Goal: Information Seeking & Learning: Learn about a topic

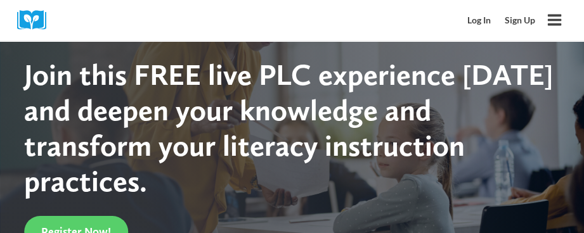
scroll to position [127, 0]
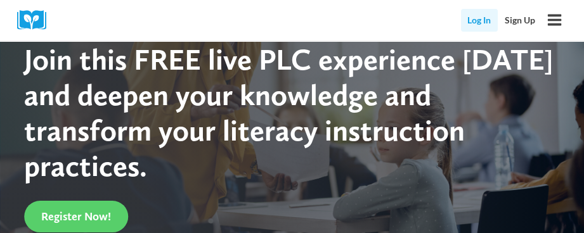
click at [463, 23] on link "Log In" at bounding box center [479, 20] width 37 height 23
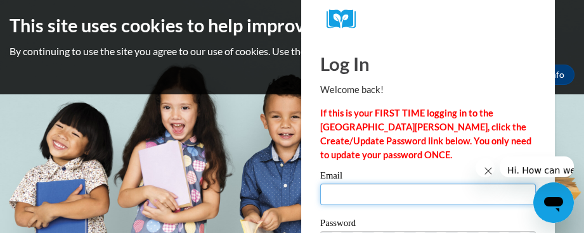
click at [427, 198] on input "Email" at bounding box center [428, 195] width 216 height 22
type input "danderson@coadinc.org"
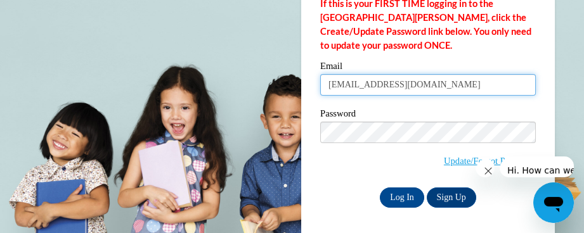
scroll to position [112, 0]
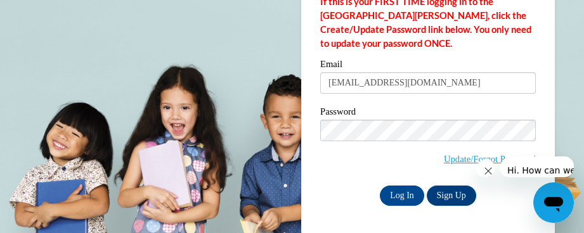
click at [418, 145] on span "Update/Forgot Password" at bounding box center [428, 146] width 216 height 53
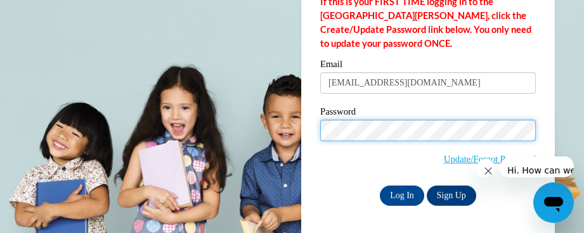
click at [380, 186] on input "Log In" at bounding box center [402, 196] width 44 height 20
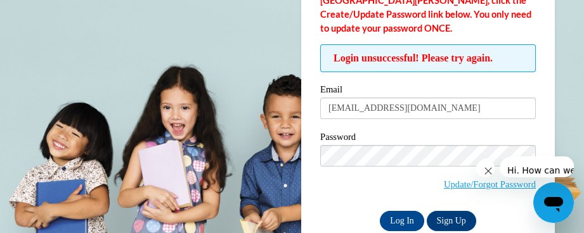
scroll to position [152, 0]
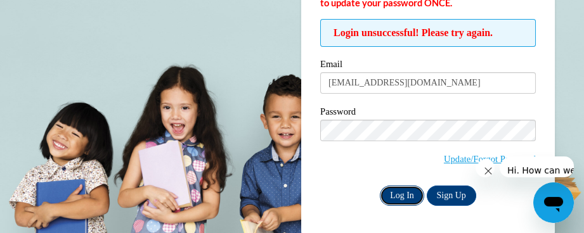
click at [408, 201] on input "Log In" at bounding box center [402, 196] width 44 height 20
click at [437, 196] on link "Sign Up" at bounding box center [451, 196] width 49 height 20
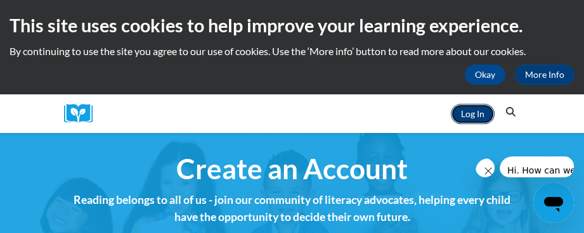
click at [467, 120] on link "Log In" at bounding box center [473, 114] width 44 height 20
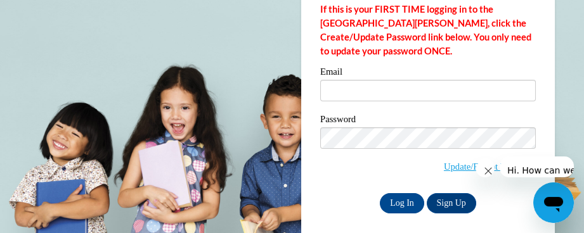
scroll to position [112, 0]
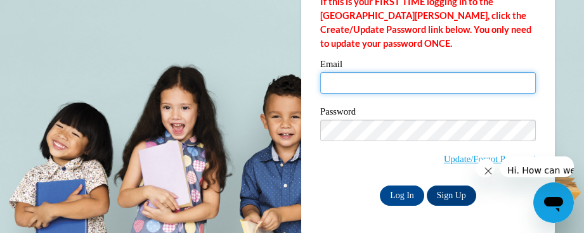
click at [425, 82] on input "Email" at bounding box center [428, 83] width 216 height 22
type input "[EMAIL_ADDRESS][DOMAIN_NAME]"
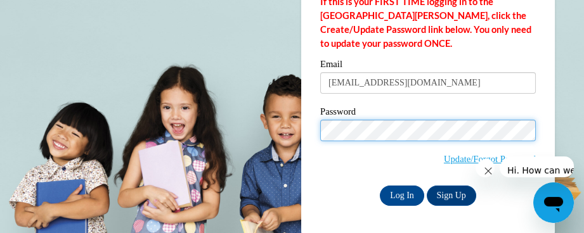
click at [380, 186] on input "Log In" at bounding box center [402, 196] width 44 height 20
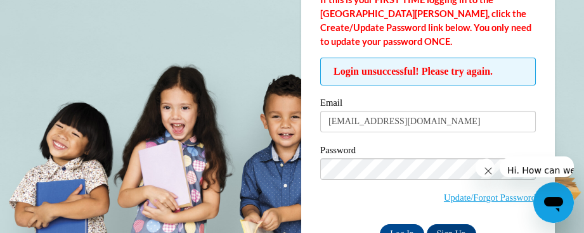
scroll to position [152, 0]
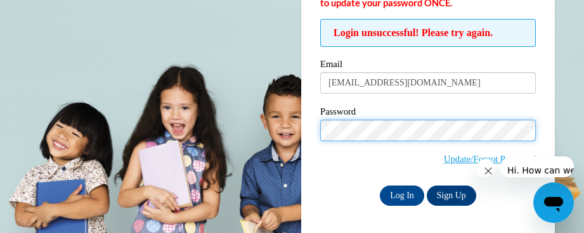
click at [380, 186] on input "Log In" at bounding box center [402, 196] width 44 height 20
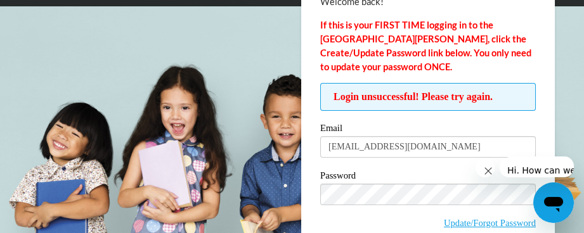
scroll to position [152, 0]
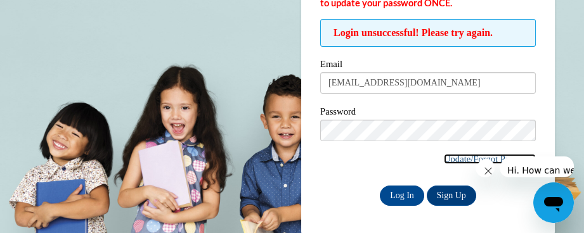
click at [456, 161] on link "Update/Forgot Password" at bounding box center [490, 159] width 92 height 10
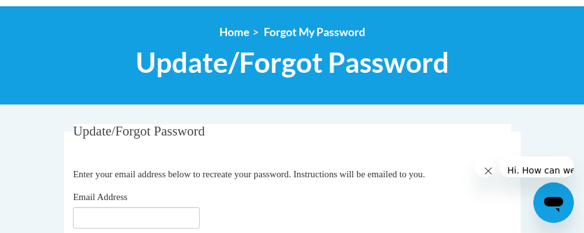
scroll to position [190, 0]
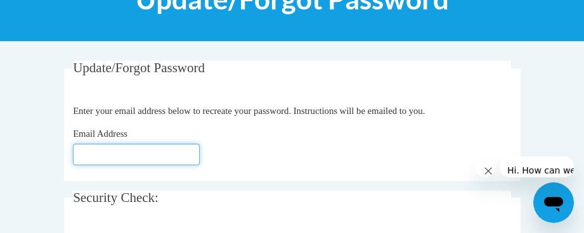
click at [190, 155] on input "Email Address" at bounding box center [136, 155] width 127 height 22
type input "danderson@coadinc.org"
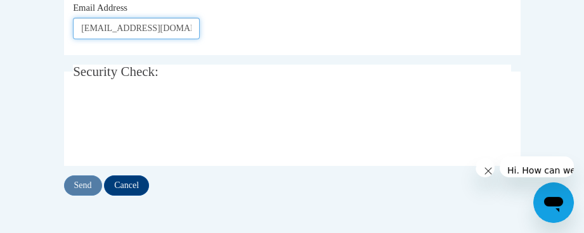
scroll to position [317, 0]
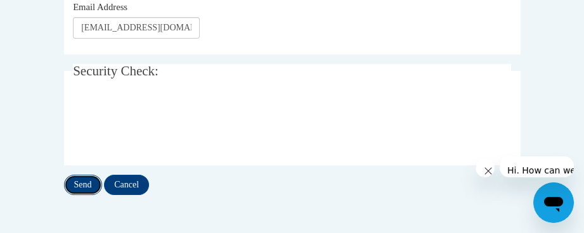
click at [88, 183] on input "Send" at bounding box center [83, 185] width 38 height 20
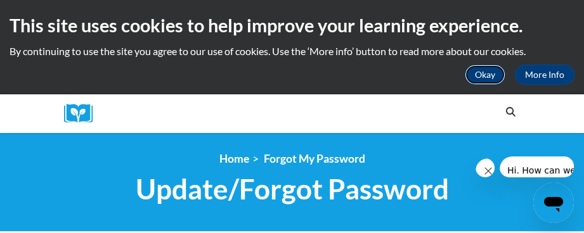
click at [493, 72] on button "Okay" at bounding box center [485, 75] width 41 height 20
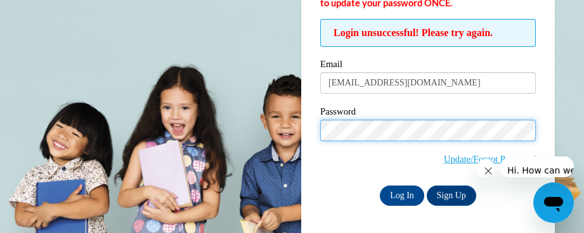
click at [380, 186] on input "Log In" at bounding box center [402, 196] width 44 height 20
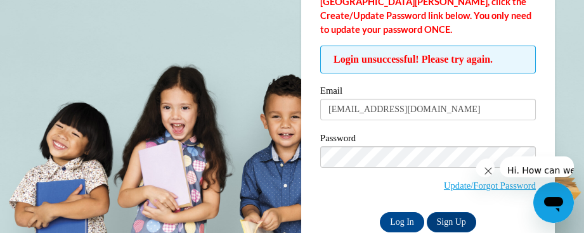
scroll to position [127, 0]
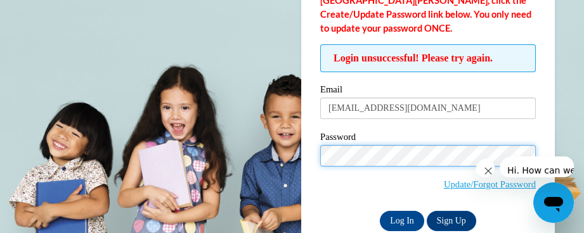
click at [380, 211] on input "Log In" at bounding box center [402, 221] width 44 height 20
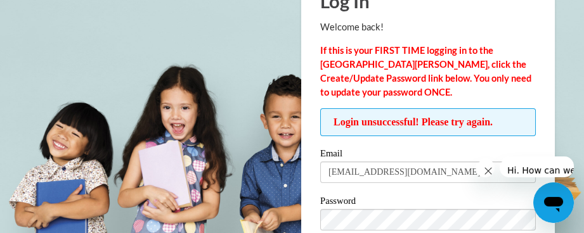
scroll to position [127, 0]
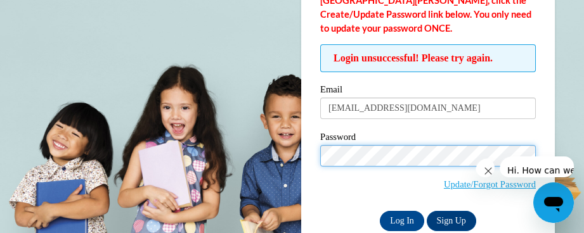
click at [380, 211] on input "Log In" at bounding box center [402, 221] width 44 height 20
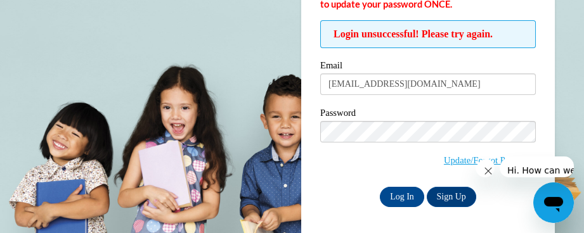
scroll to position [152, 0]
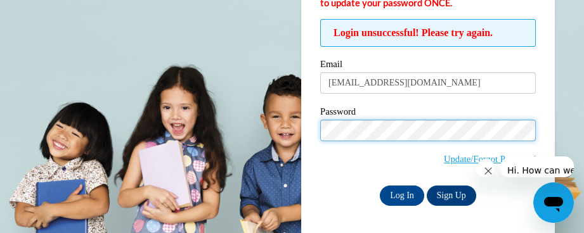
click at [380, 186] on input "Log In" at bounding box center [402, 196] width 44 height 20
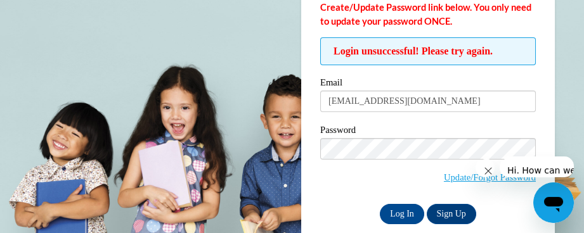
scroll to position [152, 0]
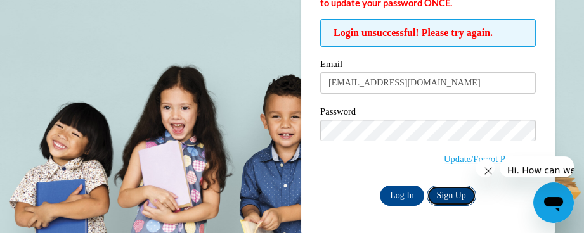
click at [448, 199] on link "Sign Up" at bounding box center [451, 196] width 49 height 20
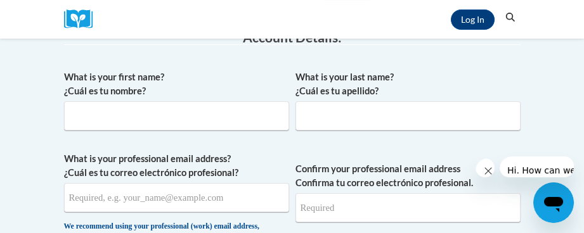
scroll to position [253, 0]
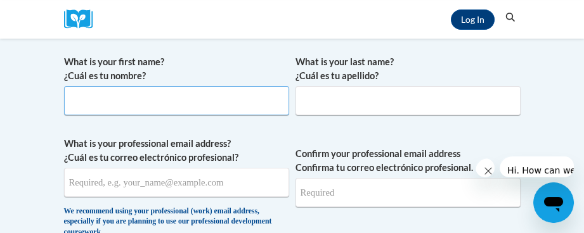
click at [192, 100] on input "What is your first name? ¿Cuál es tu nombre?" at bounding box center [176, 100] width 225 height 29
type input "[PERSON_NAME]"
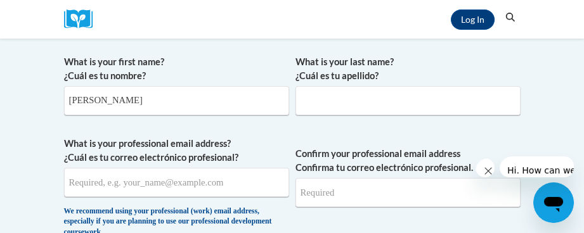
type input "Anderson"
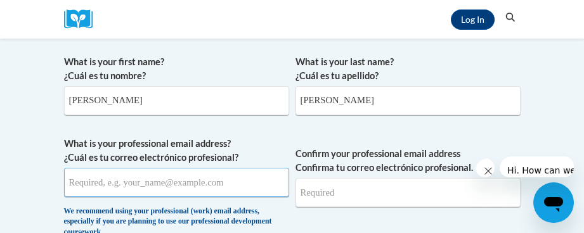
type input "[EMAIL_ADDRESS][DOMAIN_NAME]"
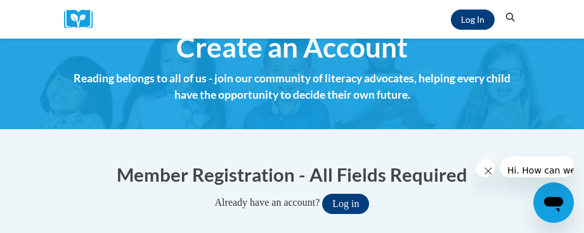
scroll to position [0, 0]
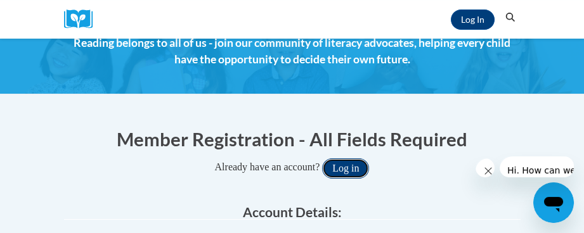
click at [355, 164] on button "Log in" at bounding box center [345, 169] width 47 height 20
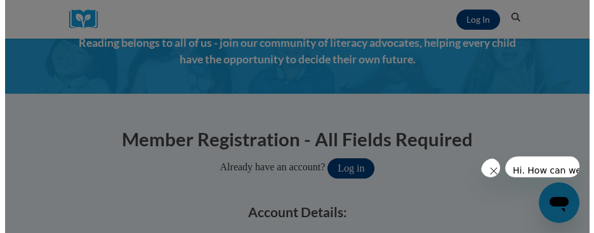
scroll to position [436, 0]
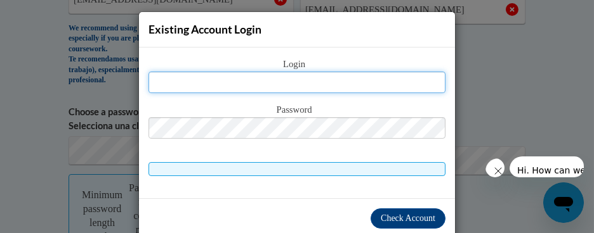
click at [337, 78] on input "text" at bounding box center [296, 83] width 297 height 22
type input "[EMAIL_ADDRESS][DOMAIN_NAME]"
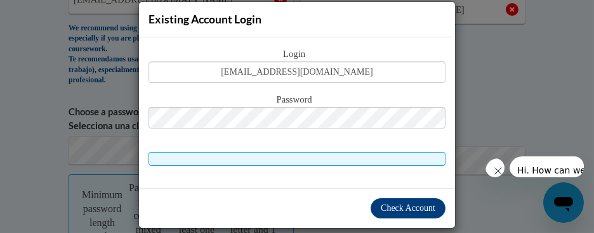
scroll to position [15, 0]
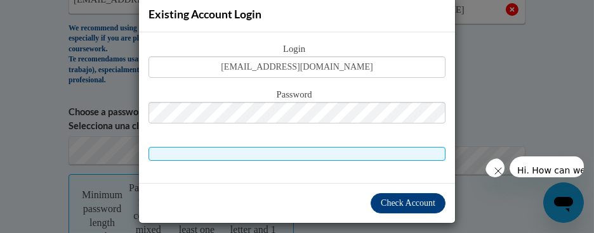
click at [317, 149] on span at bounding box center [296, 154] width 297 height 14
click at [139, 159] on div "Login danderson@coadinc.org Password" at bounding box center [297, 107] width 316 height 151
click at [139, 177] on div "Login danderson@coadinc.org Password" at bounding box center [297, 107] width 316 height 151
click at [212, 183] on div "Check Account" at bounding box center [297, 203] width 316 height 40
click at [323, 150] on span at bounding box center [296, 154] width 297 height 14
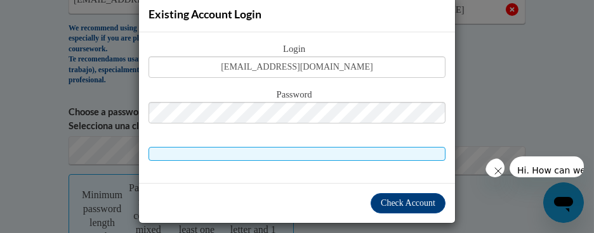
click at [323, 150] on span at bounding box center [296, 154] width 297 height 14
click at [403, 195] on button "Check Account" at bounding box center [407, 203] width 75 height 20
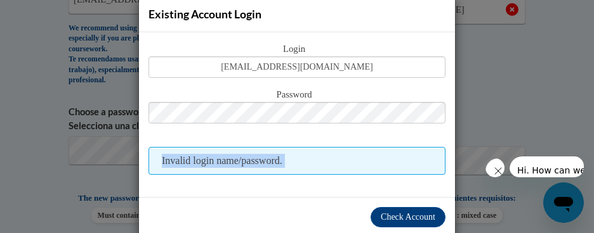
click at [340, 157] on span "Invalid login name/password." at bounding box center [296, 161] width 297 height 28
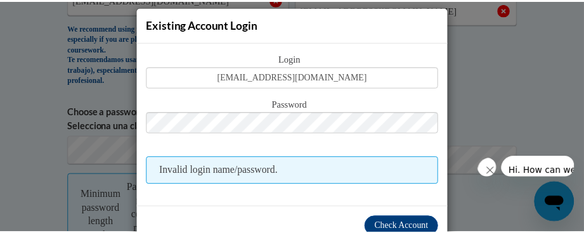
scroll to position [0, 0]
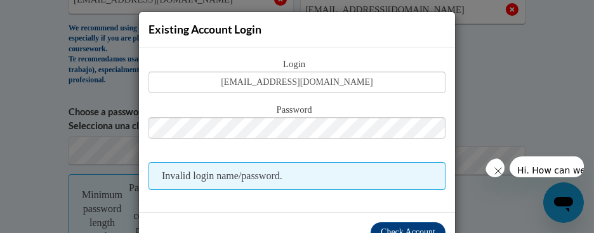
click at [48, 118] on div "Existing Account Login Login danderson@coadinc.org Password Invalid login name/…" at bounding box center [297, 116] width 594 height 233
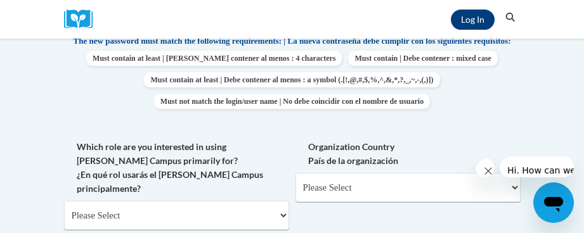
scroll to position [627, 0]
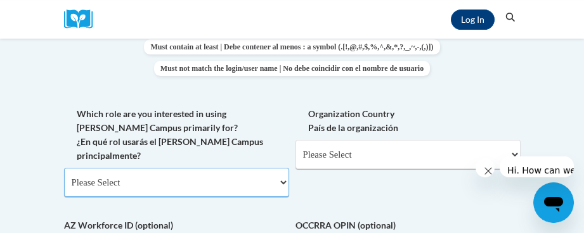
click at [271, 168] on select "Please Select College/University | Colegio/Universidad Community/Nonprofit Part…" at bounding box center [176, 182] width 225 height 29
select select "49058d88-fc43-4af8-93ac-fa8ced758464"
click at [64, 168] on select "Please Select College/University | Colegio/Universidad Community/Nonprofit Part…" at bounding box center [176, 182] width 225 height 29
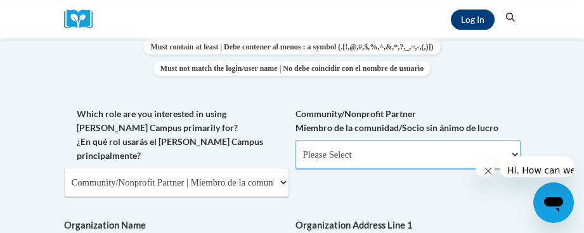
click at [360, 151] on select "Please Select Advocate | Defensor(a) Business/Private Company | Negocio o empre…" at bounding box center [408, 154] width 225 height 29
select select "d0068fd4-34ff-45e9-99e1-70a0b5fa68d7"
click at [296, 140] on select "Please Select Advocate | Defensor(a) Business/Private Company | Negocio o empre…" at bounding box center [408, 154] width 225 height 29
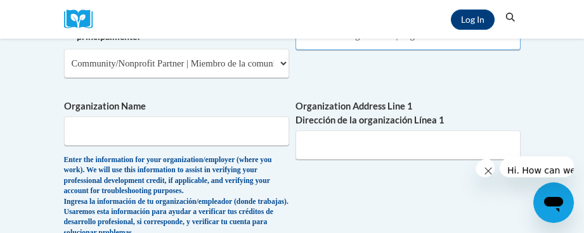
scroll to position [754, 0]
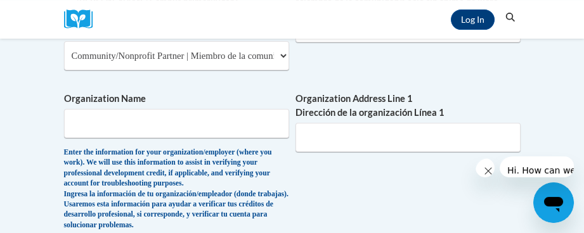
click at [181, 124] on span "Organization Name Enter the information for your organization/employer (where y…" at bounding box center [176, 161] width 225 height 139
click at [188, 109] on input "Organization Name" at bounding box center [176, 123] width 225 height 29
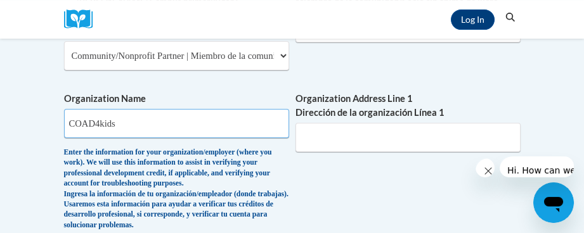
type input "COAD4kids"
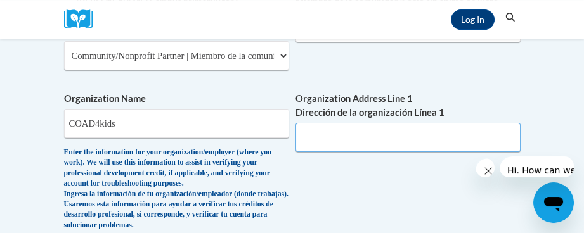
click at [381, 123] on input "Organization Address Line 1 Dirección de la organización Línea 1" at bounding box center [408, 137] width 225 height 29
type input "191 Seif Road"
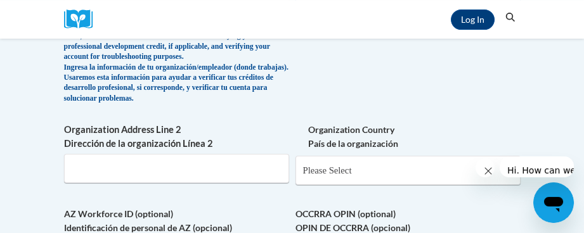
scroll to position [944, 0]
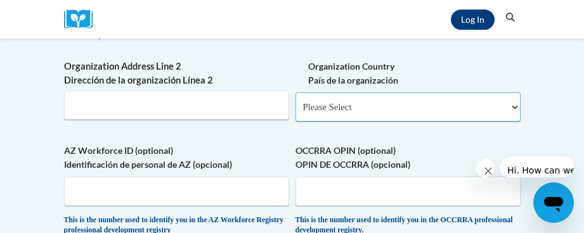
click at [393, 110] on select "Please Select United States | Estados Unidos Outside of the United States | Fue…" at bounding box center [408, 107] width 225 height 29
select select "ad49bcad-a171-4b2e-b99c-48b446064914"
click at [296, 93] on select "Please Select United States | Estados Unidos Outside of the United States | Fue…" at bounding box center [408, 107] width 225 height 29
select select
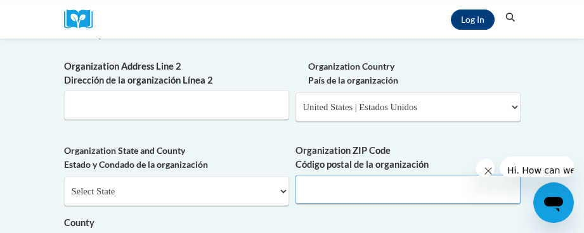
click at [337, 192] on input "Organization ZIP Code Código postal de la organización" at bounding box center [408, 189] width 225 height 29
type input "45661"
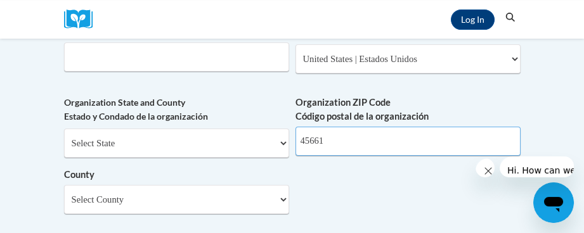
scroll to position [1007, 0]
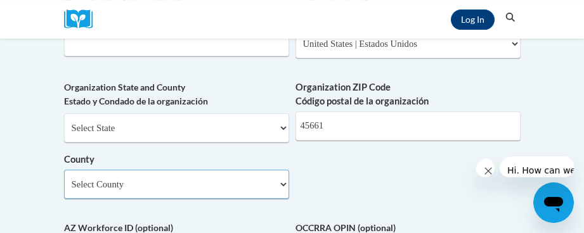
click at [275, 192] on select "Select County Adams Allen Ashland Ashtabula Athens Auglaize Belmont Brown Butle…" at bounding box center [176, 184] width 225 height 29
select select "Pike"
click at [64, 170] on select "Select County Adams Allen Ashland Ashtabula Athens Auglaize Belmont Brown Butle…" at bounding box center [176, 184] width 225 height 29
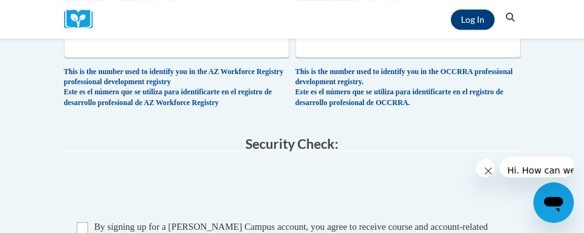
scroll to position [1261, 0]
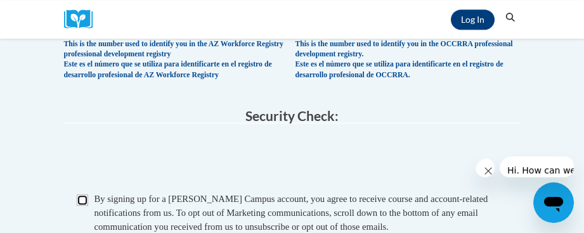
click at [84, 199] on input "Checkbox" at bounding box center [82, 200] width 11 height 11
checkbox input "true"
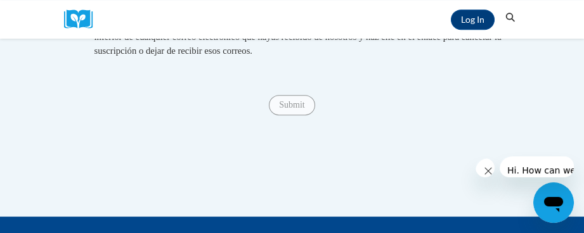
scroll to position [1515, 0]
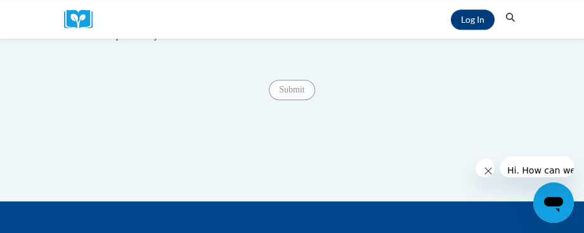
click at [287, 94] on span "Submit" at bounding box center [292, 89] width 46 height 10
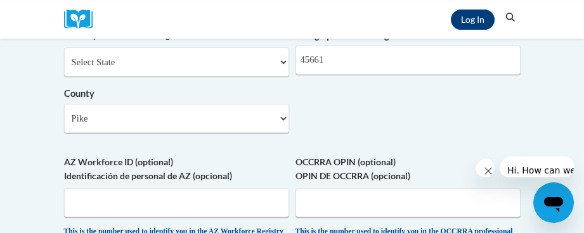
scroll to position [1071, 0]
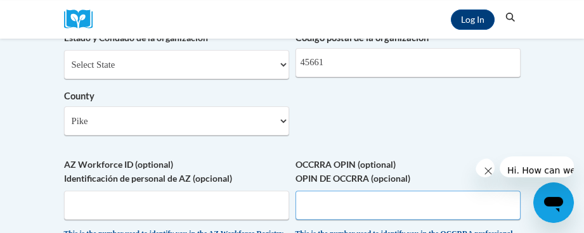
click at [396, 200] on input "OCCRRA OPIN (optional) OPIN DE OCCRRA (opcional)" at bounding box center [408, 205] width 225 height 29
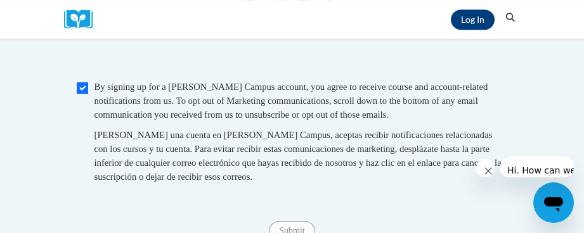
scroll to position [1388, 0]
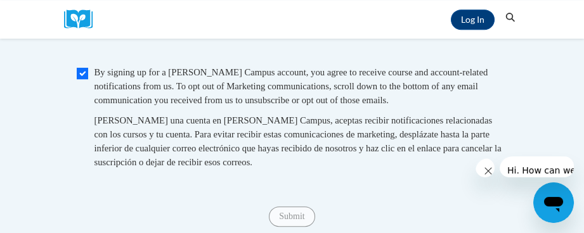
type input "11149928"
click at [297, 214] on span "Submit" at bounding box center [292, 216] width 46 height 10
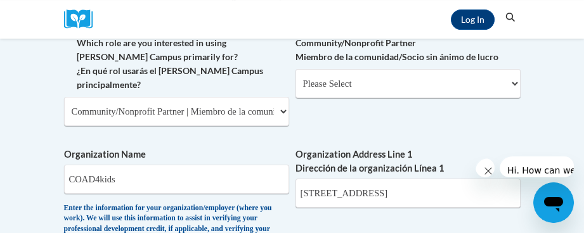
scroll to position [634, 0]
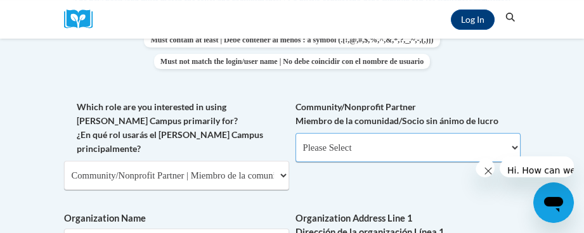
click at [405, 145] on select "Please Select Advocate | Defensor(a) Business/Private Company | Negocio o empre…" at bounding box center [408, 147] width 225 height 29
select select "d0068fd4-34ff-45e9-99e1-70a0b5fa68d7"
click at [296, 133] on select "Please Select Advocate | Defensor(a) Business/Private Company | Negocio o empre…" at bounding box center [408, 147] width 225 height 29
select select "null"
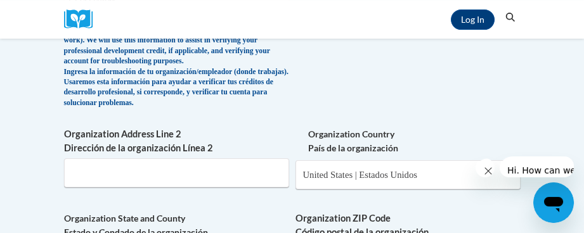
scroll to position [951, 0]
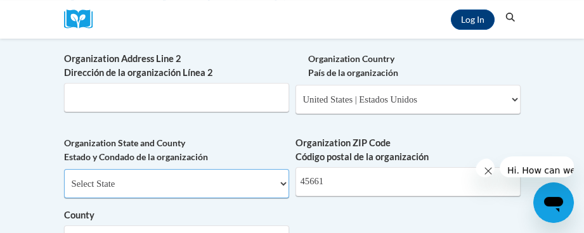
click at [282, 178] on select "Select State Alabama Alaska Arizona Arkansas California Colorado Connecticut De…" at bounding box center [176, 183] width 225 height 29
select select "Ohio"
click at [64, 169] on select "Select State Alabama Alaska Arizona Arkansas California Colorado Connecticut De…" at bounding box center [176, 183] width 225 height 29
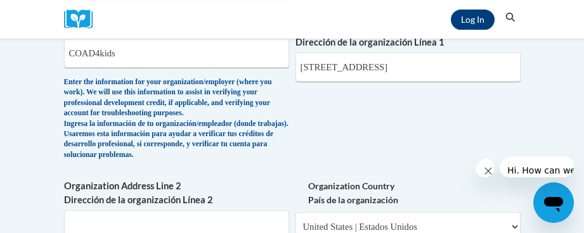
scroll to position [888, 0]
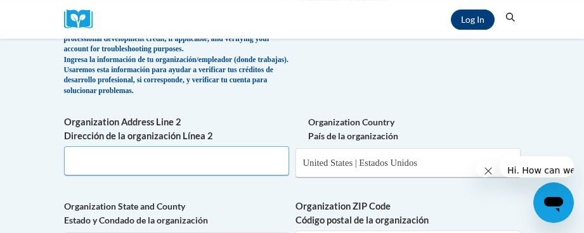
click at [273, 162] on input "Organization Address Line 2 Dirección de la organización Línea 2" at bounding box center [176, 161] width 225 height 29
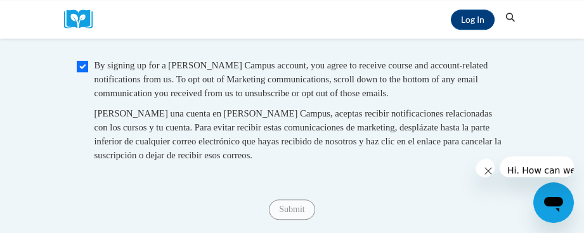
scroll to position [1459, 0]
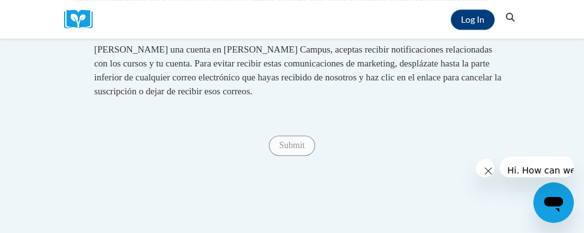
type input "N/A"
click at [301, 148] on span "Submit" at bounding box center [292, 145] width 46 height 10
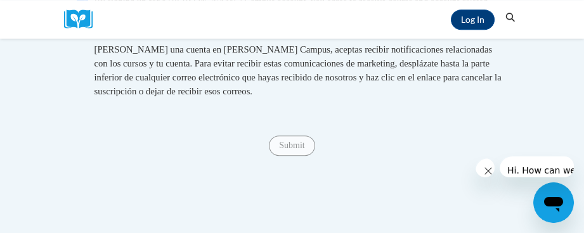
click at [483, 172] on button "Close message from company" at bounding box center [488, 171] width 25 height 25
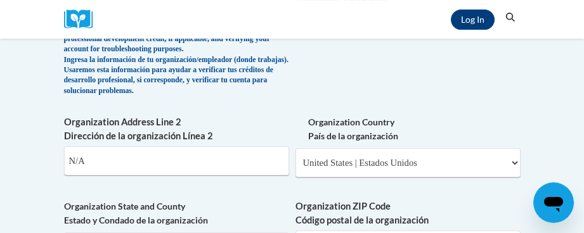
scroll to position [951, 0]
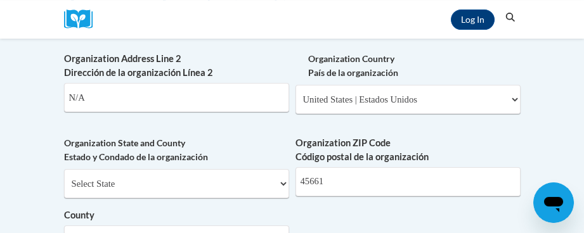
click at [260, 185] on select "Select State Alabama Alaska Arizona Arkansas California Colorado Connecticut De…" at bounding box center [176, 183] width 225 height 29
click at [353, 190] on input "45661" at bounding box center [408, 181] width 225 height 29
click at [353, 189] on input "45661" at bounding box center [408, 181] width 225 height 29
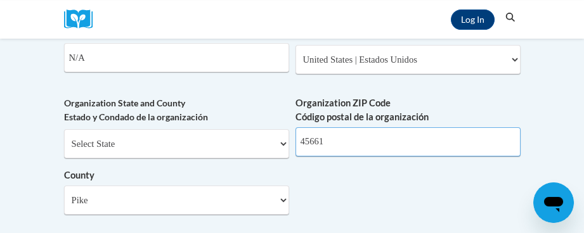
scroll to position [1014, 0]
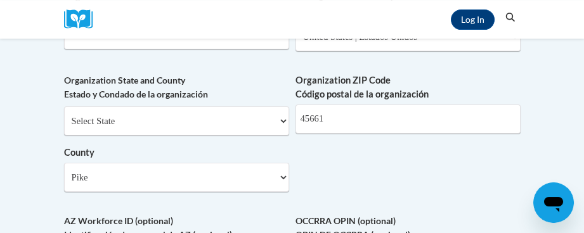
click at [280, 197] on div "Organization State and County Estado y Condado de la organización Select State …" at bounding box center [176, 138] width 225 height 128
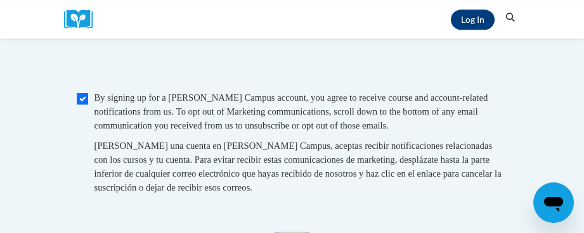
scroll to position [1374, 0]
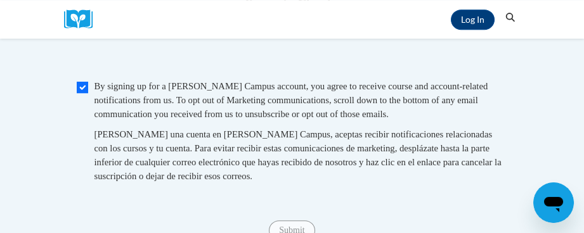
click at [169, 138] on span "Al crear una cuenta en Cox Campus, aceptas recibir notificaciones relacionadas …" at bounding box center [298, 155] width 407 height 52
click at [289, 232] on span "Submit" at bounding box center [292, 230] width 46 height 10
click at [290, 229] on span "Submit" at bounding box center [292, 230] width 46 height 10
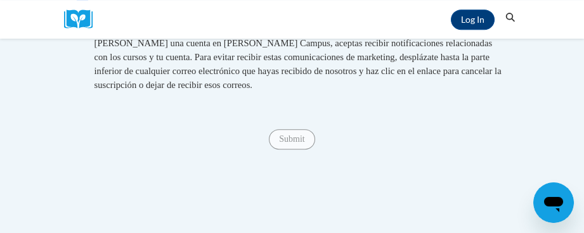
scroll to position [1437, 0]
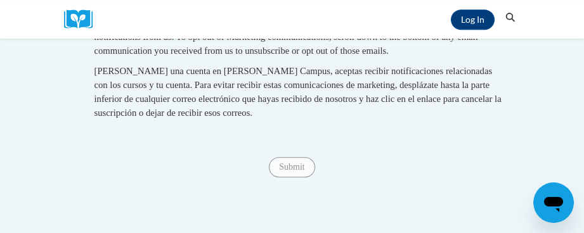
click at [289, 168] on span "Submit" at bounding box center [292, 167] width 46 height 10
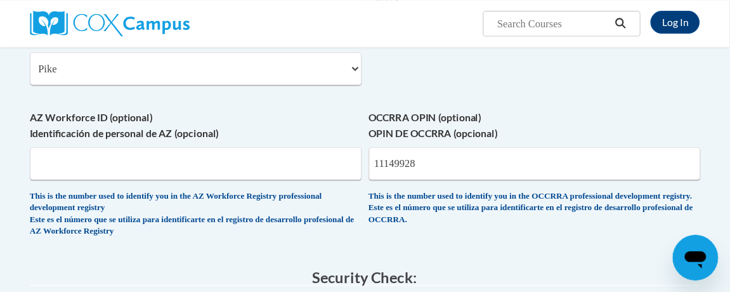
scroll to position [1057, 0]
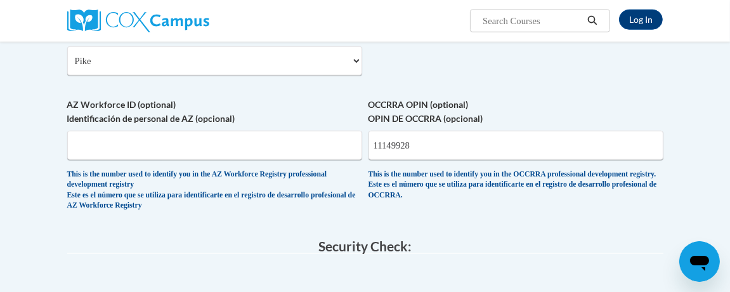
drag, startPoint x: 575, startPoint y: 0, endPoint x: 339, endPoint y: 218, distance: 321.4
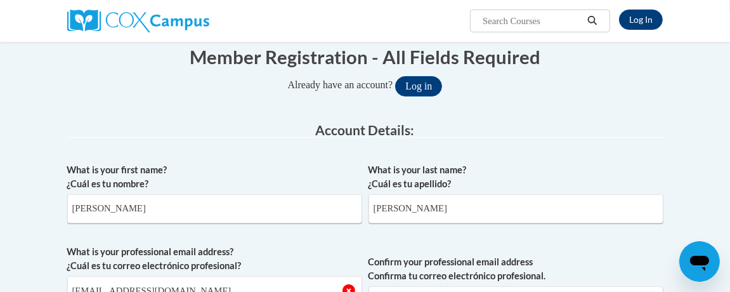
scroll to position [159, 0]
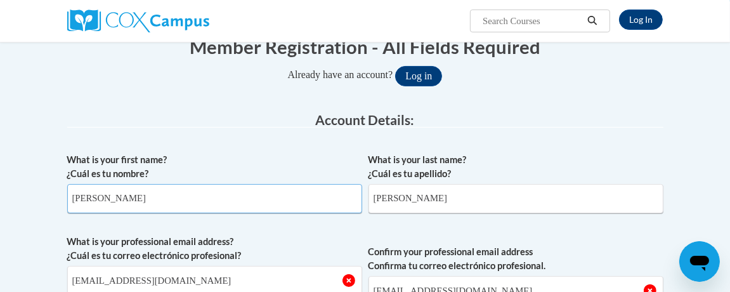
click at [130, 203] on input "Debbie" at bounding box center [214, 198] width 295 height 29
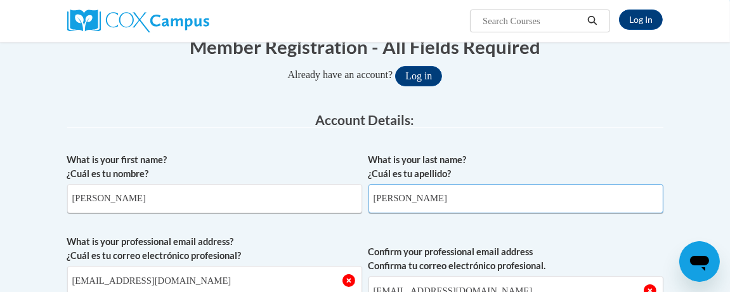
click at [421, 202] on input "Anderson" at bounding box center [516, 198] width 295 height 29
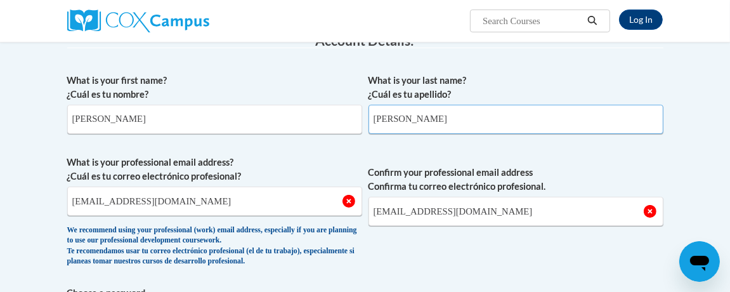
scroll to position [317, 0]
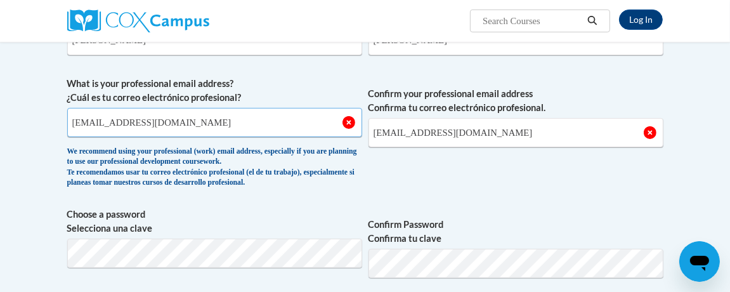
click at [210, 125] on input "danderson@coadinc.org" at bounding box center [214, 122] width 295 height 29
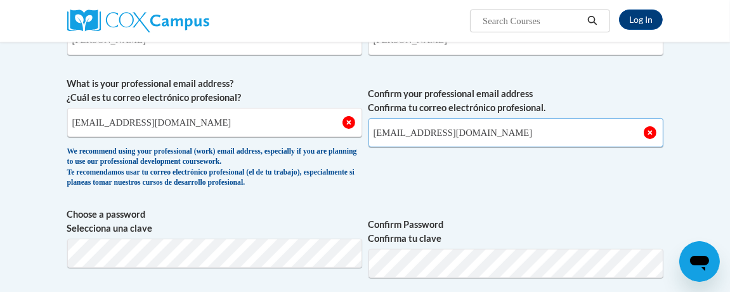
click at [479, 134] on input "danderson@coadinc.org" at bounding box center [516, 132] width 295 height 29
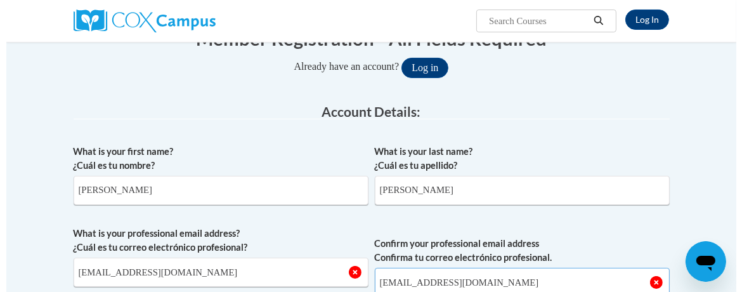
scroll to position [0, 0]
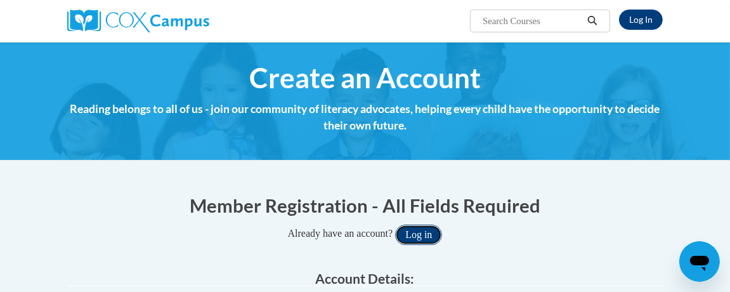
click at [422, 232] on button "Log in" at bounding box center [418, 235] width 47 height 20
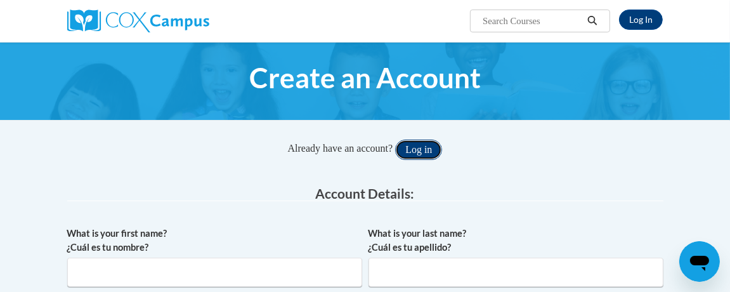
click at [423, 149] on button "Log in" at bounding box center [418, 150] width 47 height 20
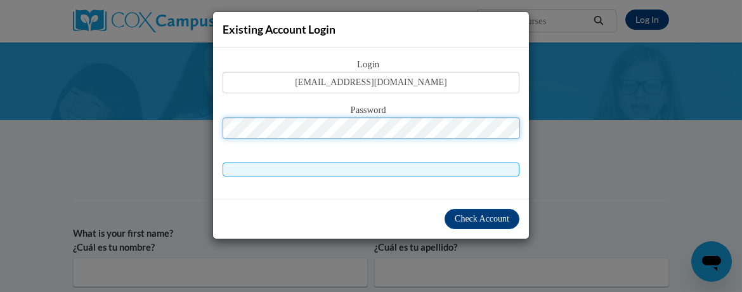
click at [402, 140] on button "Log in" at bounding box center [425, 150] width 47 height 20
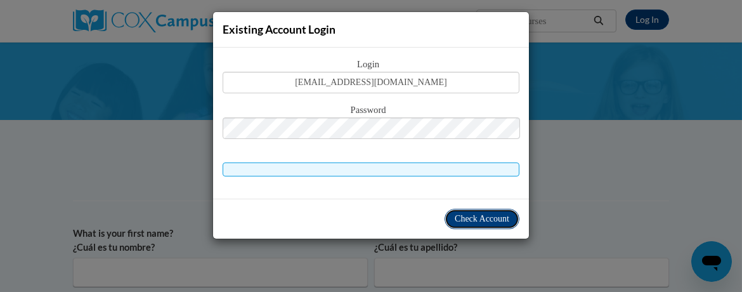
click at [476, 218] on span "Check Account" at bounding box center [482, 219] width 55 height 10
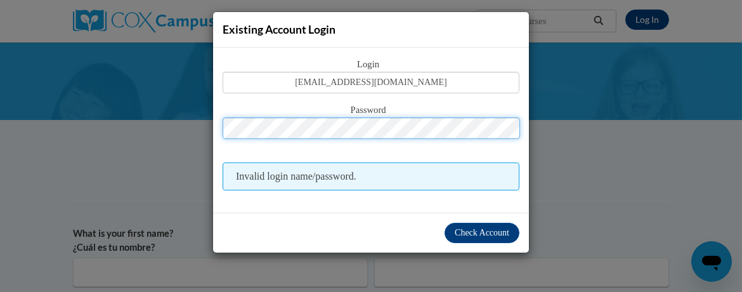
click at [402, 140] on button "Log in" at bounding box center [425, 150] width 47 height 20
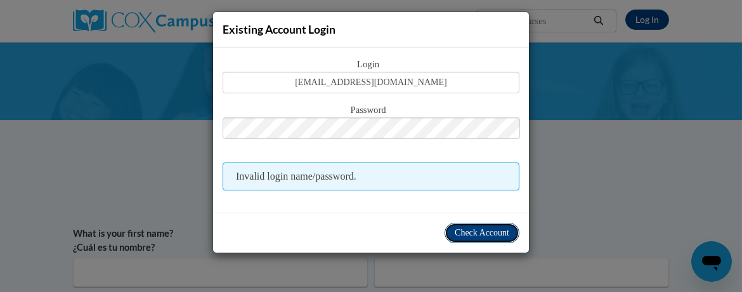
click at [497, 225] on button "Check Account" at bounding box center [482, 233] width 75 height 20
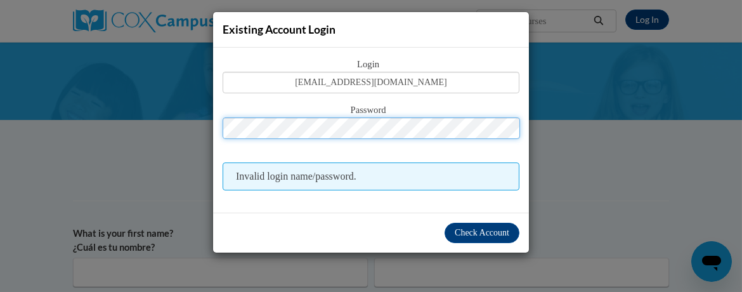
click at [402, 140] on button "Log in" at bounding box center [425, 150] width 47 height 20
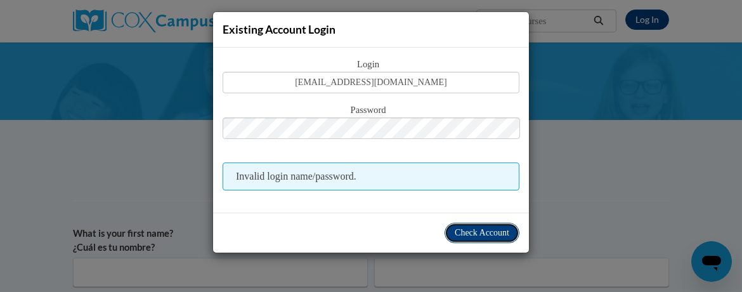
click at [469, 233] on span "Check Account" at bounding box center [482, 233] width 55 height 10
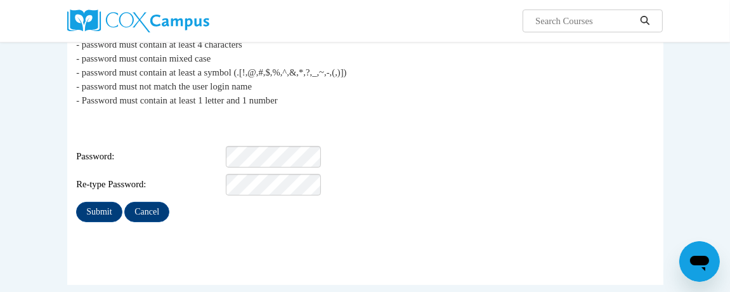
scroll to position [159, 0]
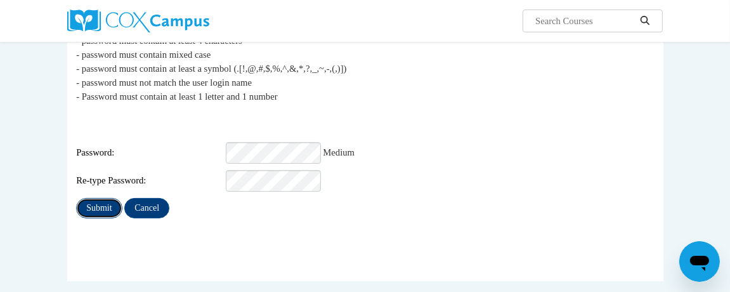
click at [110, 198] on input "Submit" at bounding box center [99, 208] width 46 height 20
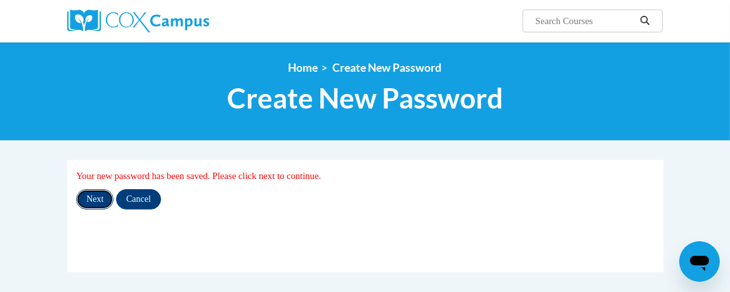
click at [95, 200] on input "Next" at bounding box center [94, 199] width 37 height 20
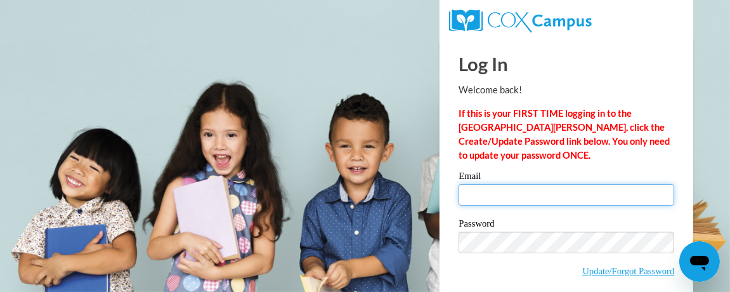
click at [516, 195] on input "Email" at bounding box center [567, 195] width 216 height 22
type input "[EMAIL_ADDRESS][DOMAIN_NAME]"
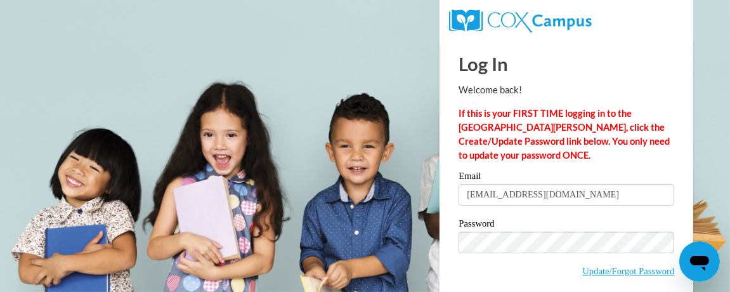
click at [504, 219] on label "Password" at bounding box center [567, 225] width 216 height 13
click at [591, 268] on link "Update/Forgot Password" at bounding box center [628, 271] width 92 height 10
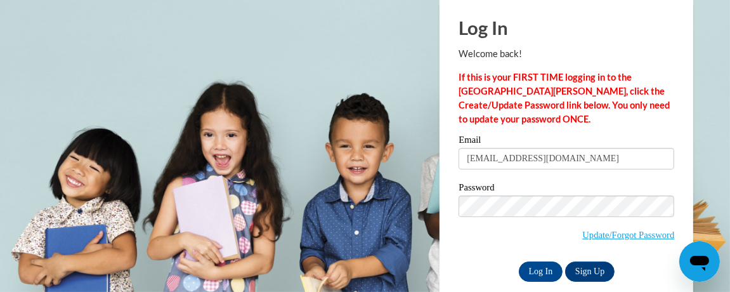
scroll to position [53, 0]
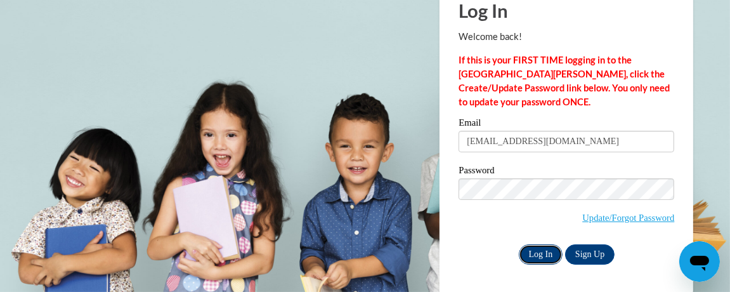
click at [540, 248] on input "Log In" at bounding box center [541, 254] width 44 height 20
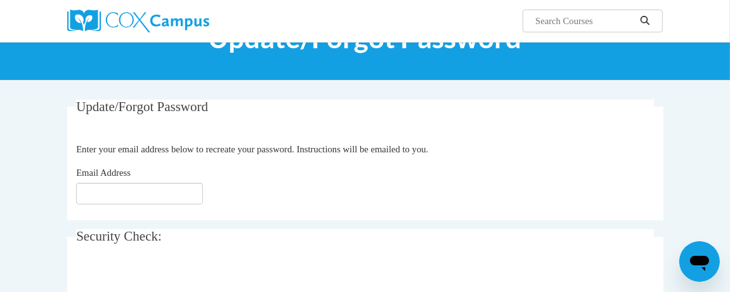
scroll to position [79, 0]
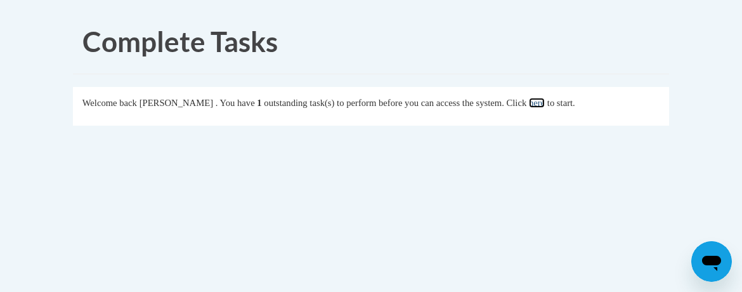
click at [545, 103] on link "here" at bounding box center [537, 103] width 16 height 10
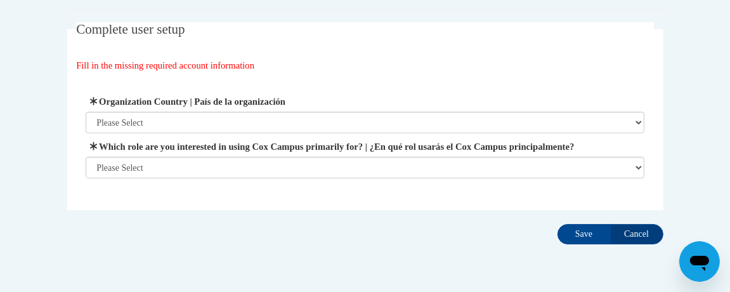
scroll to position [79, 0]
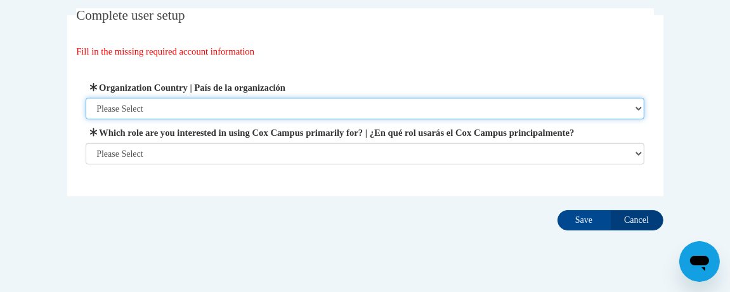
click at [275, 102] on select "Please Select [GEOGRAPHIC_DATA] | [GEOGRAPHIC_DATA] Outside of [GEOGRAPHIC_DATA…" at bounding box center [365, 109] width 559 height 22
select select "ad49bcad-a171-4b2e-b99c-48b446064914"
click at [86, 98] on select "Please Select [GEOGRAPHIC_DATA] | [GEOGRAPHIC_DATA] Outside of [GEOGRAPHIC_DATA…" at bounding box center [365, 109] width 559 height 22
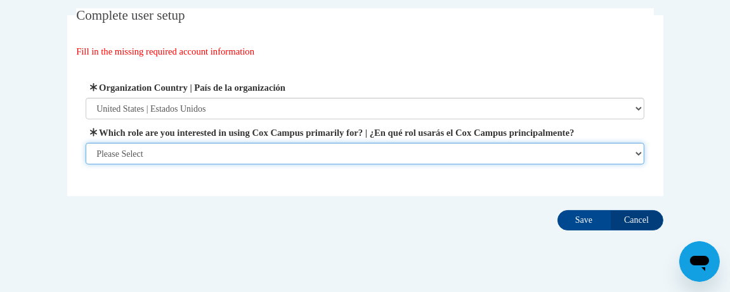
click at [188, 164] on select "Please Select College/University | Colegio/Universidad Community/Nonprofit Part…" at bounding box center [365, 154] width 559 height 22
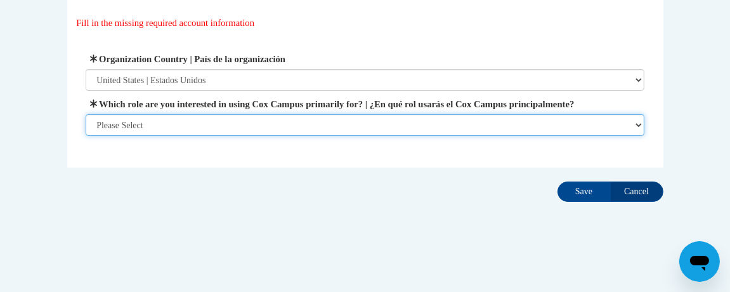
click at [254, 124] on select "Please Select College/University | Colegio/Universidad Community/Nonprofit Part…" at bounding box center [365, 125] width 559 height 22
select select "fbf2d438-af2f-41f8-98f1-81c410e29de3"
click at [86, 136] on select "Please Select College/University | Colegio/Universidad Community/Nonprofit Part…" at bounding box center [365, 125] width 559 height 22
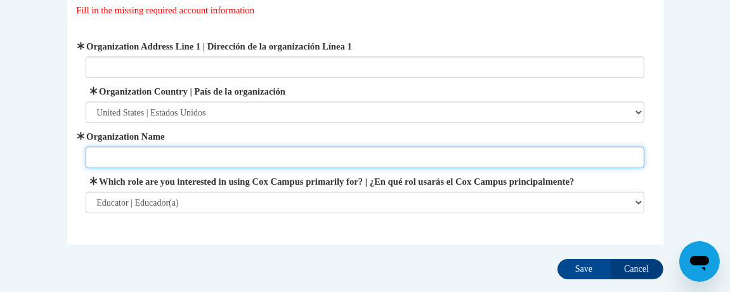
click at [181, 155] on input "Organization Name" at bounding box center [365, 158] width 559 height 22
type input "COAD4Kids"
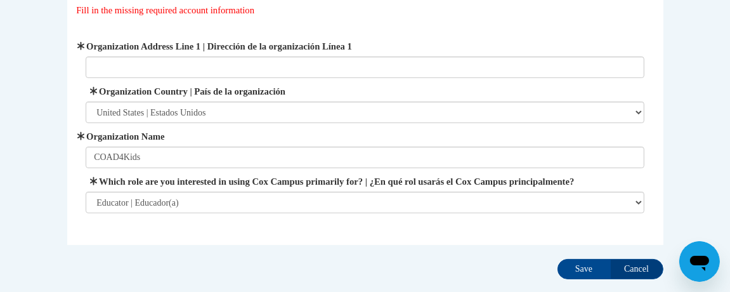
click at [409, 245] on fieldset "Complete user setup Fill in the missing required account information User Profi…" at bounding box center [365, 106] width 596 height 278
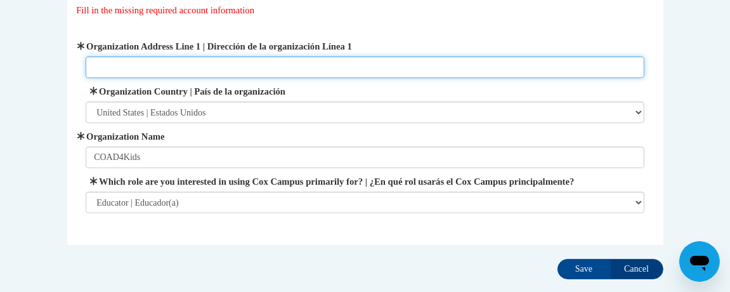
click at [294, 65] on input "Organization Address Line 1 | Dirección de la organización Línea 1" at bounding box center [365, 67] width 559 height 22
type input "191 Seif Road"
click at [578, 56] on input "191 Seif Road" at bounding box center [365, 67] width 559 height 22
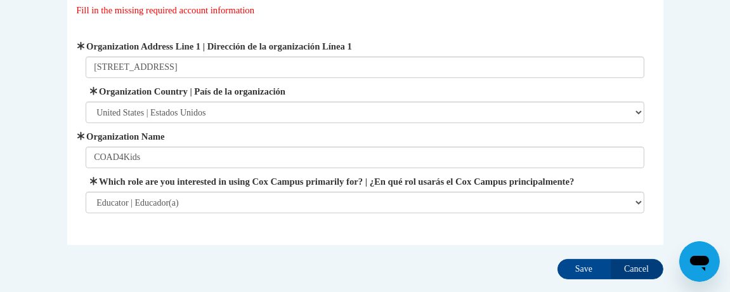
click at [67, 194] on fieldset "Complete user setup Fill in the missing required account information User Profi…" at bounding box center [365, 106] width 596 height 278
click at [577, 279] on input "Save" at bounding box center [584, 269] width 53 height 20
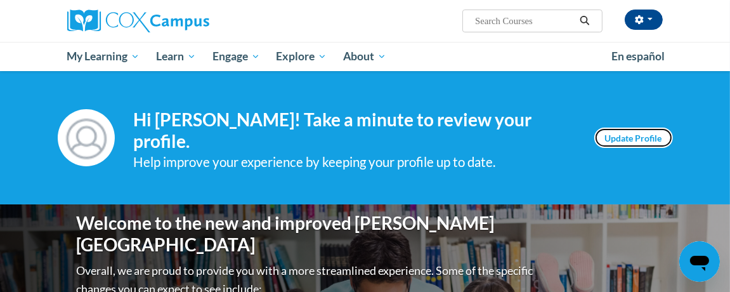
click at [613, 138] on link "Update Profile" at bounding box center [633, 137] width 79 height 20
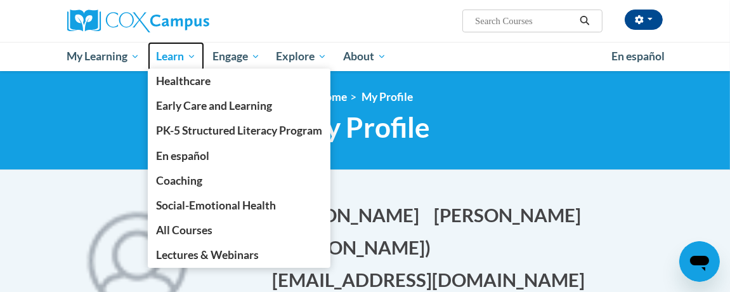
click at [178, 56] on span "Learn" at bounding box center [176, 56] width 40 height 15
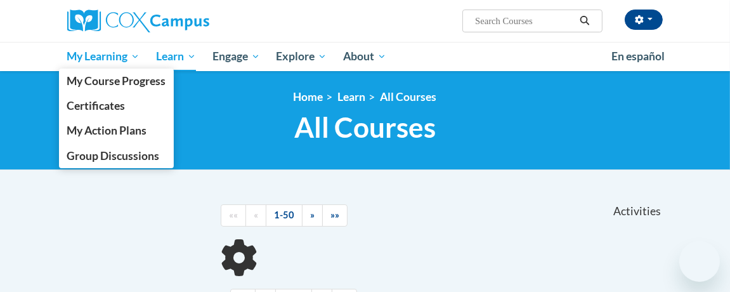
click at [122, 59] on span "My Learning" at bounding box center [103, 56] width 73 height 15
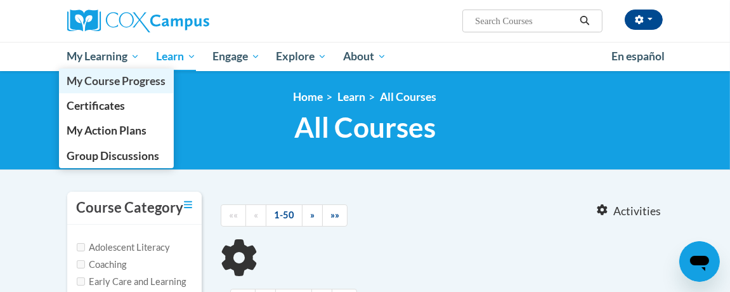
click at [124, 83] on span "My Course Progress" at bounding box center [116, 80] width 99 height 13
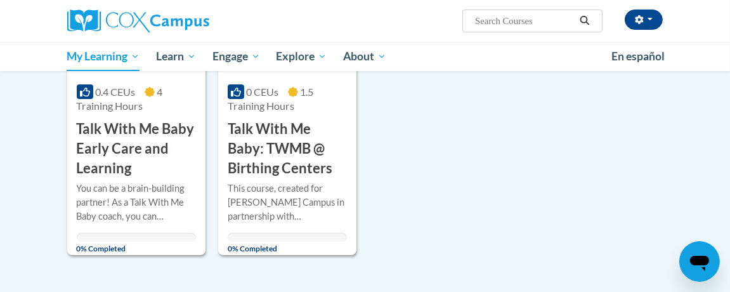
scroll to position [238, 0]
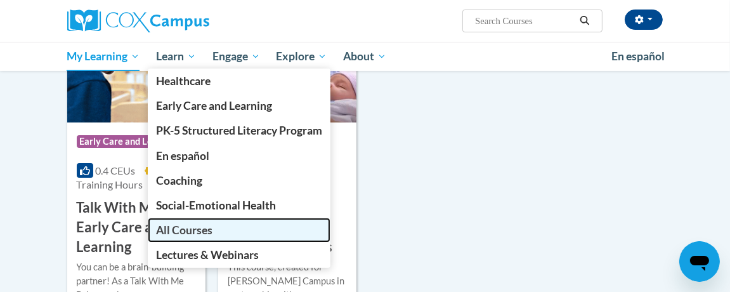
click at [205, 236] on span "All Courses" at bounding box center [184, 229] width 56 height 13
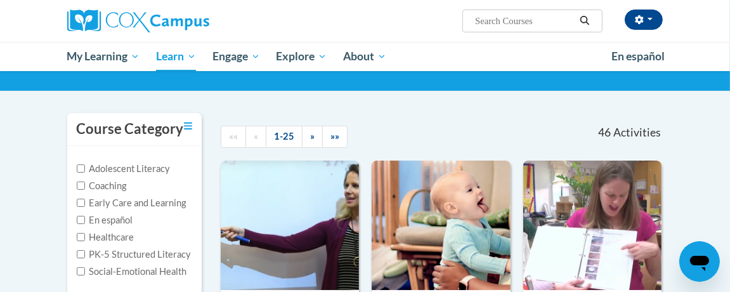
scroll to position [159, 0]
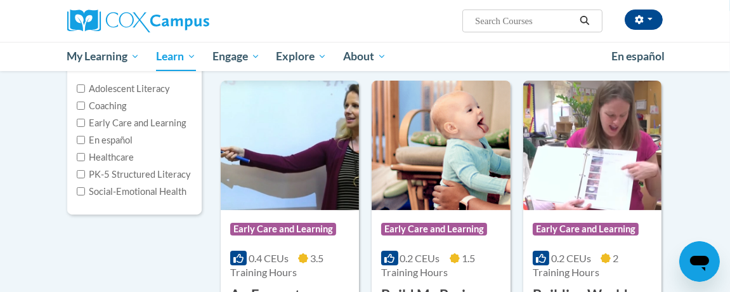
click at [145, 126] on label "Early Care and Learning" at bounding box center [132, 123] width 110 height 14
click at [85, 126] on input "Early Care and Learning" at bounding box center [81, 123] width 8 height 8
checkbox input "true"
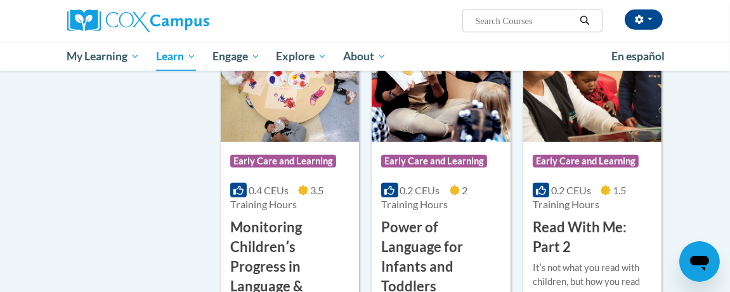
scroll to position [1110, 0]
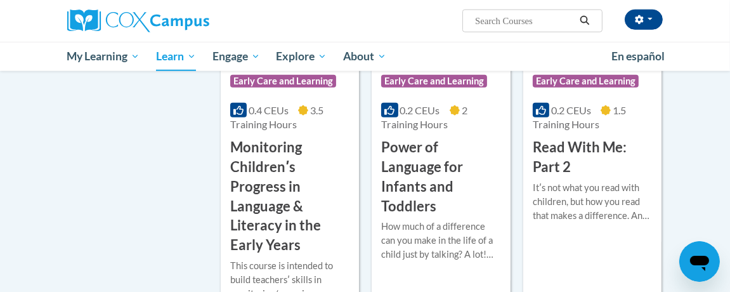
click at [563, 154] on h3 "Read With Me: Part 2" at bounding box center [592, 157] width 119 height 39
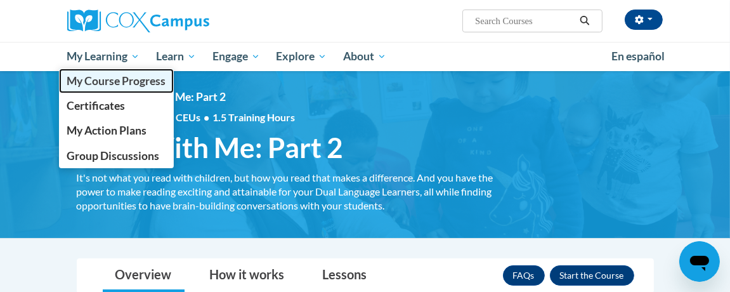
click at [109, 81] on span "My Course Progress" at bounding box center [116, 80] width 99 height 13
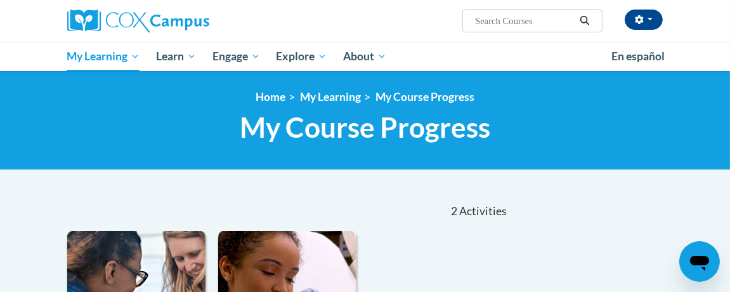
click at [533, 18] on input "Search..." at bounding box center [524, 20] width 101 height 15
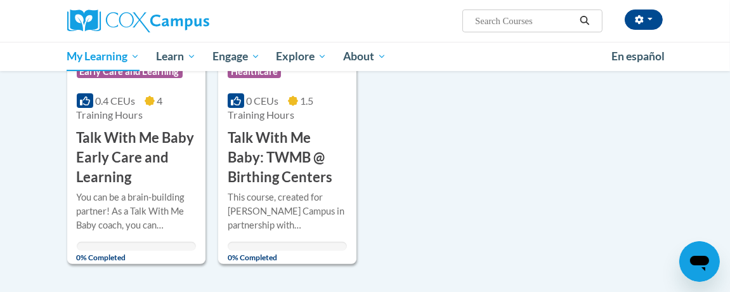
scroll to position [317, 0]
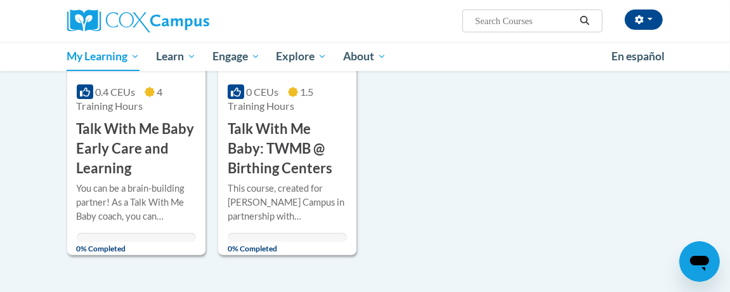
click at [513, 23] on input "Search..." at bounding box center [524, 20] width 101 height 15
type input "rhyme with me"
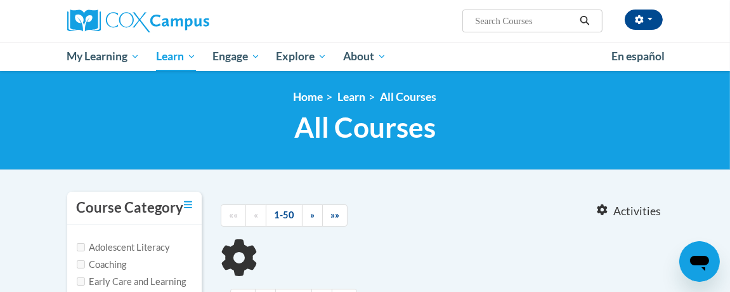
type input "rhyme with me"
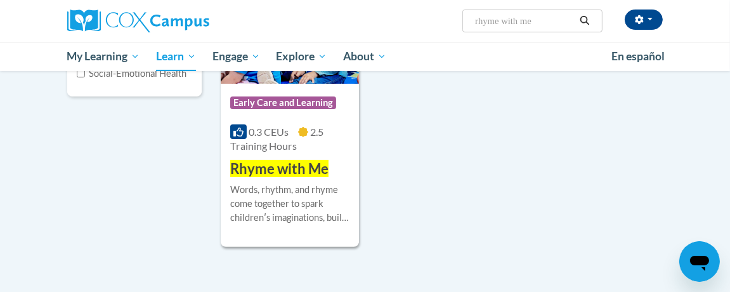
scroll to position [317, 0]
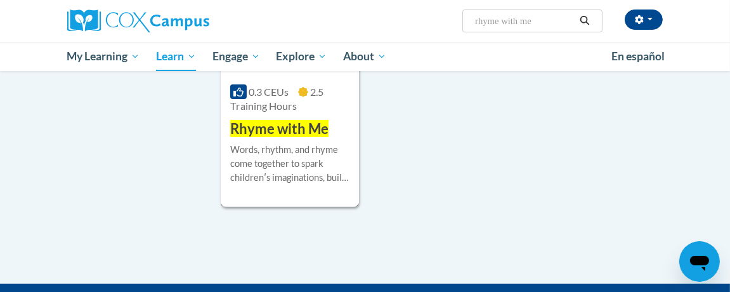
click at [277, 147] on div "Words, rhythm, and rhyme come together to spark childrenʹs imaginations, build …" at bounding box center [289, 164] width 119 height 42
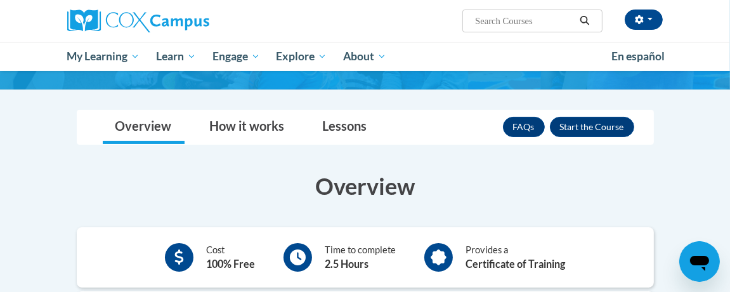
scroll to position [79, 0]
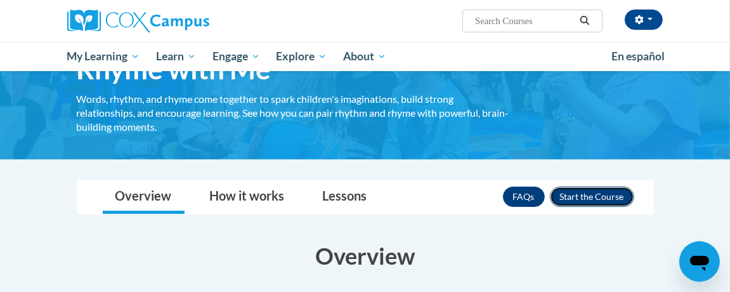
click at [573, 188] on button "Enroll" at bounding box center [592, 196] width 84 height 20
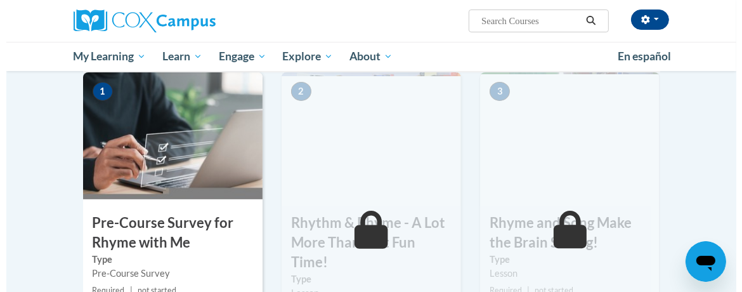
scroll to position [317, 0]
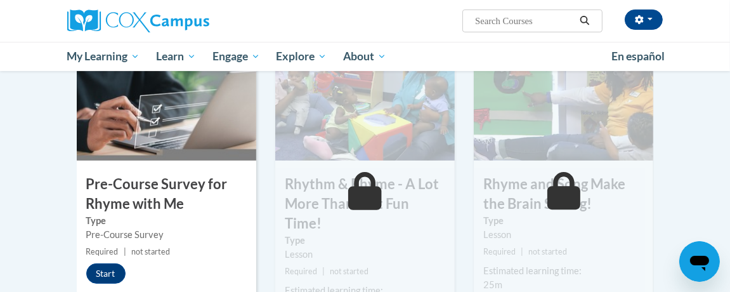
click at [127, 186] on h3 "Pre-Course Survey for Rhyme with Me" at bounding box center [167, 193] width 180 height 39
click at [108, 263] on button "Start" at bounding box center [105, 273] width 39 height 20
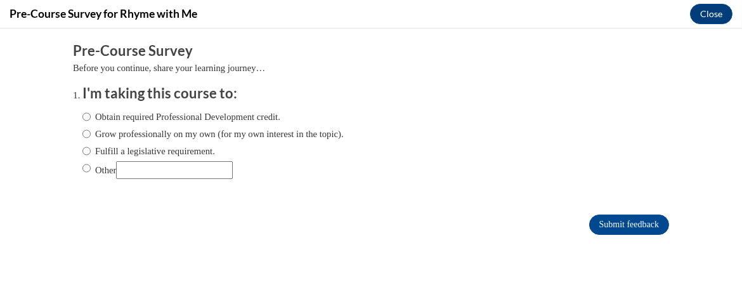
scroll to position [0, 0]
click at [160, 127] on label "Grow professionally on my own (for my own interest in the topic)." at bounding box center [212, 134] width 261 height 14
click at [91, 127] on input "Grow professionally on my own (for my own interest in the topic)." at bounding box center [86, 134] width 8 height 14
radio input "true"
click at [591, 221] on input "Submit feedback" at bounding box center [629, 224] width 80 height 20
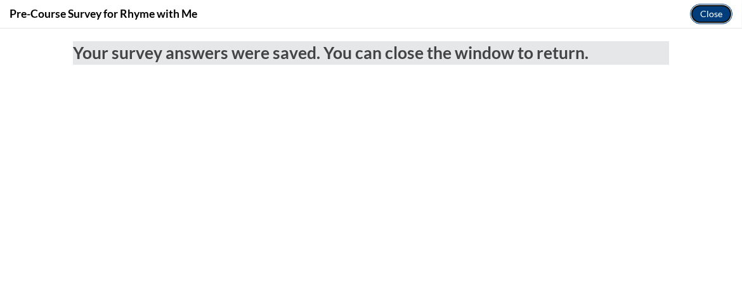
click at [709, 9] on button "Close" at bounding box center [711, 14] width 42 height 20
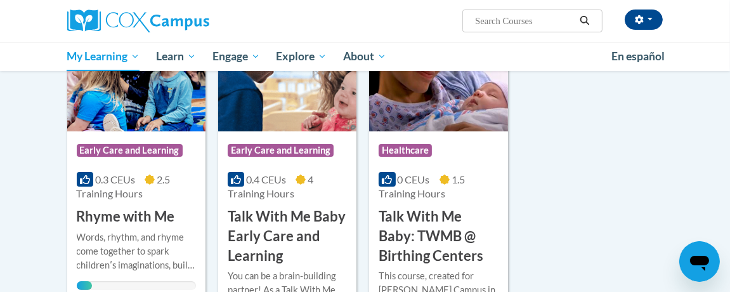
scroll to position [238, 0]
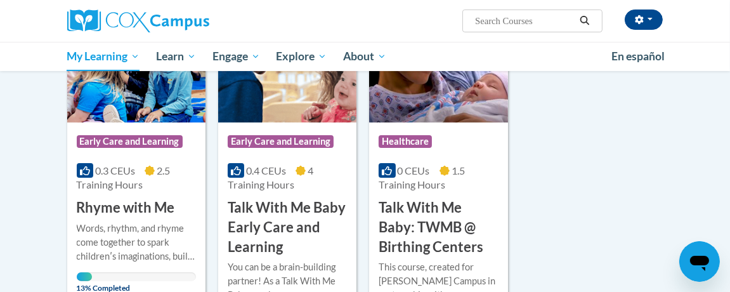
click at [157, 212] on h3 "Rhyme with Me" at bounding box center [126, 208] width 98 height 20
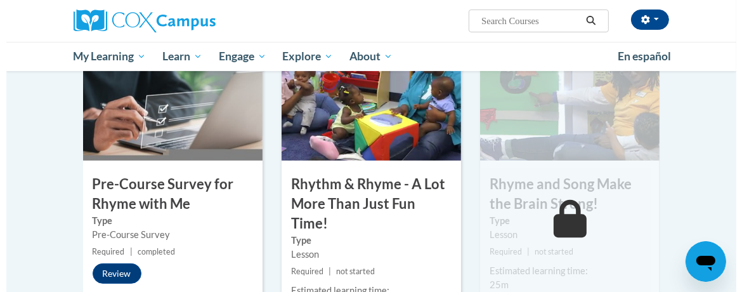
scroll to position [396, 0]
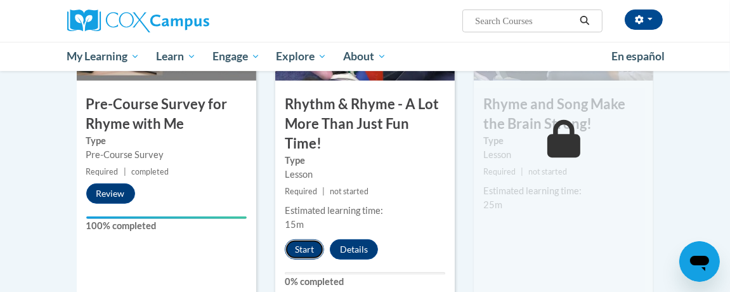
click at [294, 250] on button "Start" at bounding box center [304, 249] width 39 height 20
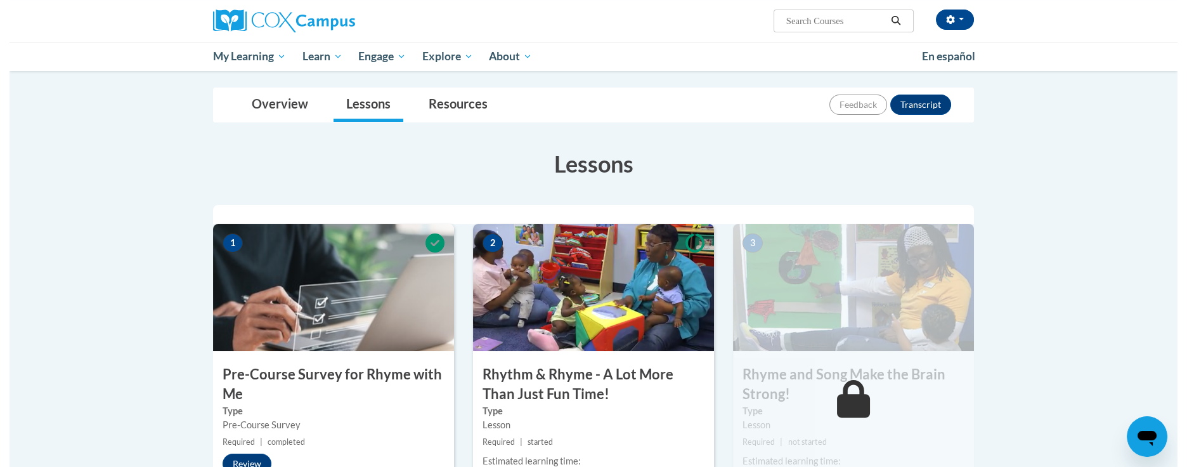
scroll to position [254, 0]
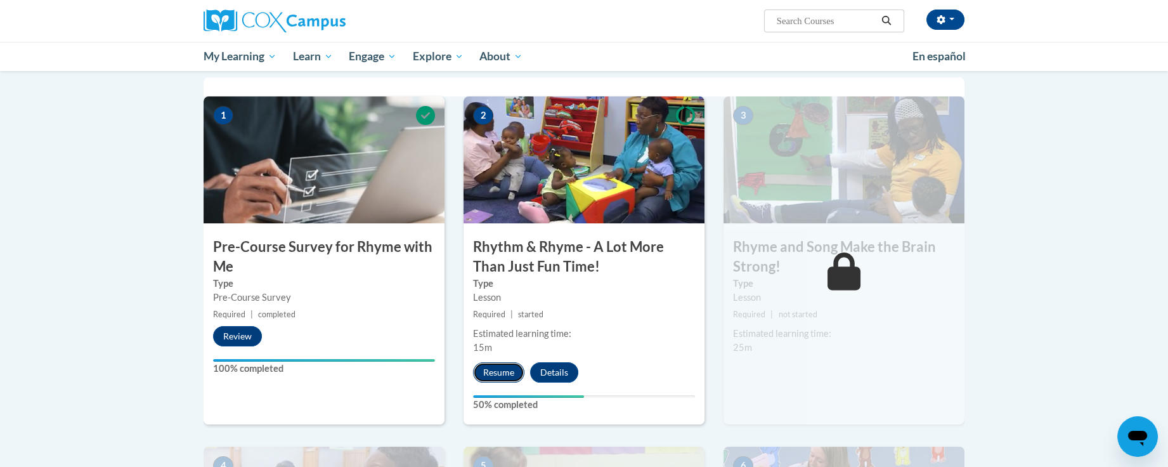
click at [509, 370] on button "Resume" at bounding box center [498, 372] width 51 height 20
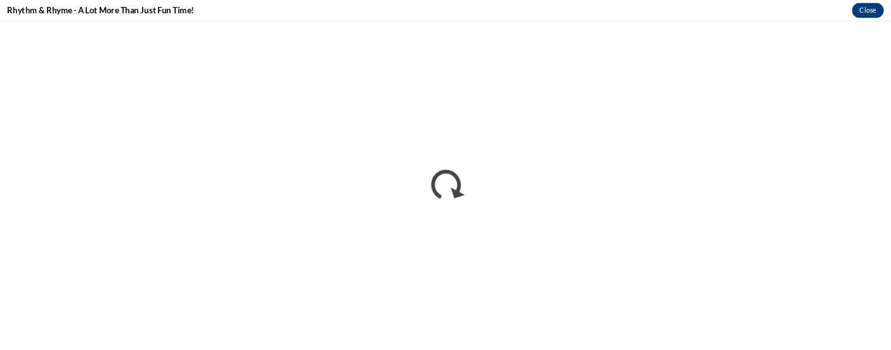
scroll to position [0, 0]
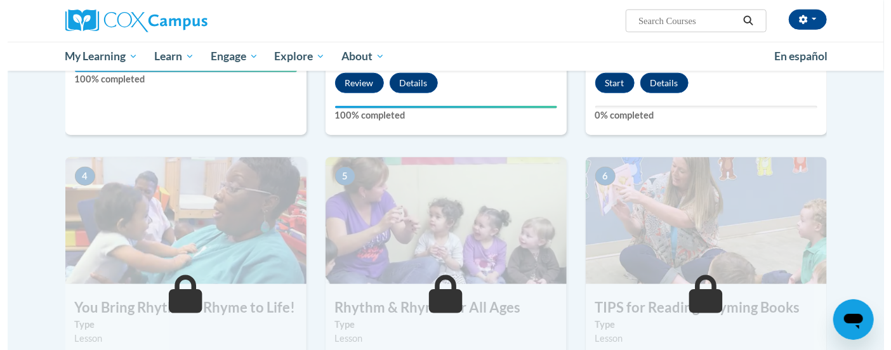
scroll to position [360, 0]
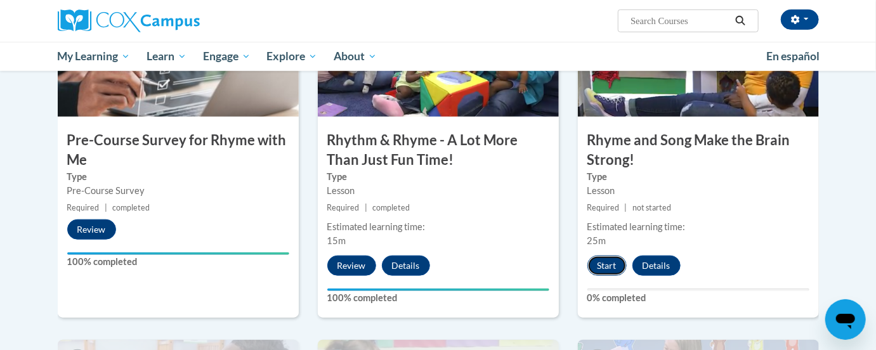
click at [611, 264] on button "Start" at bounding box center [606, 266] width 39 height 20
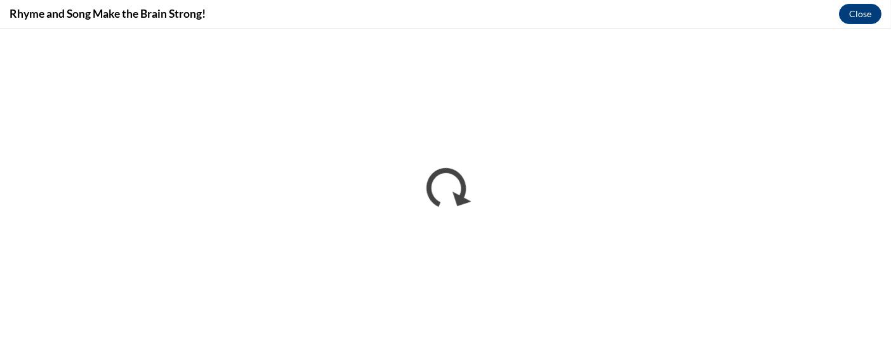
scroll to position [0, 0]
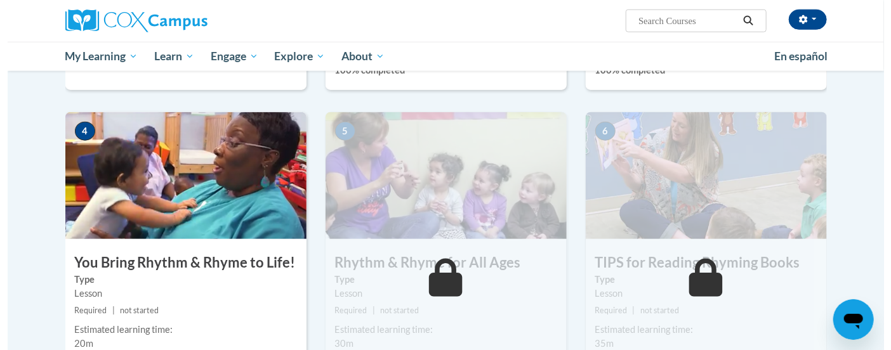
scroll to position [665, 0]
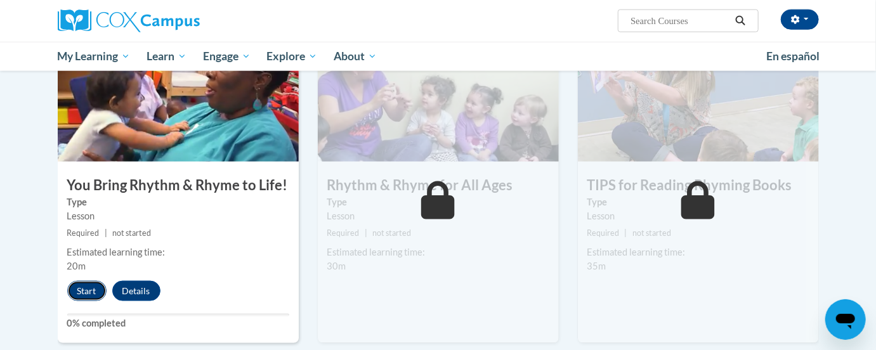
click at [77, 292] on button "Start" at bounding box center [86, 291] width 39 height 20
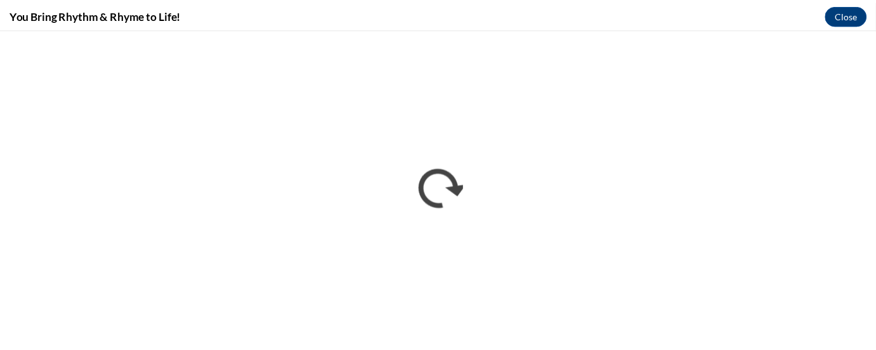
scroll to position [0, 0]
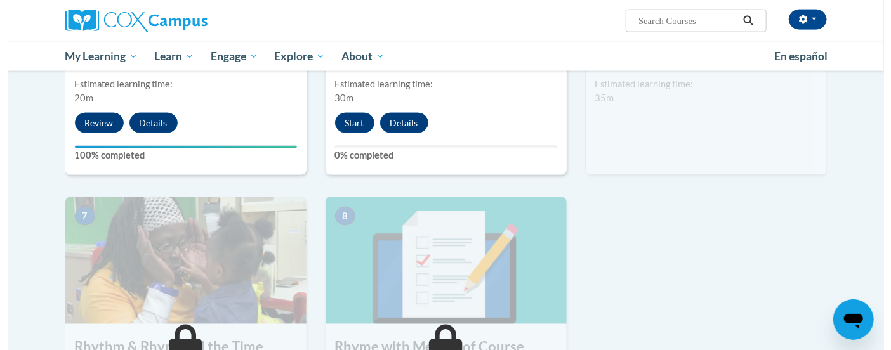
scroll to position [856, 0]
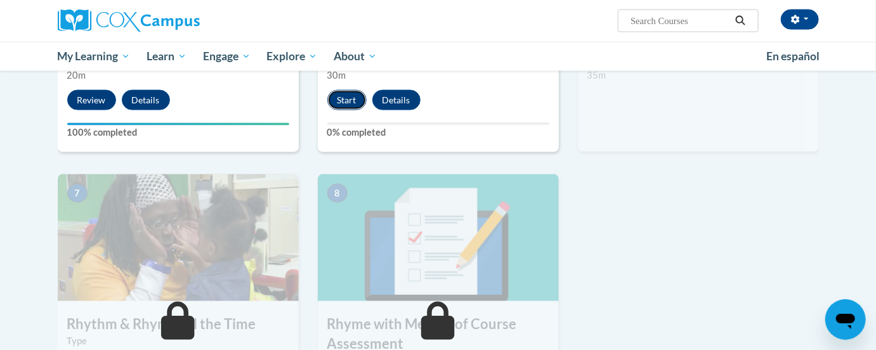
click at [352, 98] on button "Start" at bounding box center [346, 100] width 39 height 20
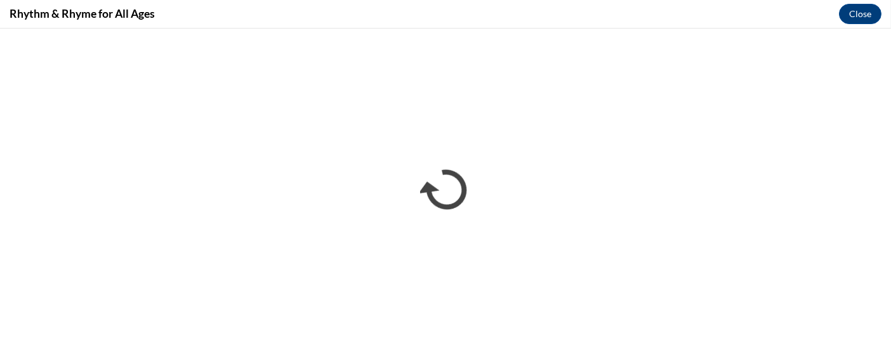
scroll to position [0, 0]
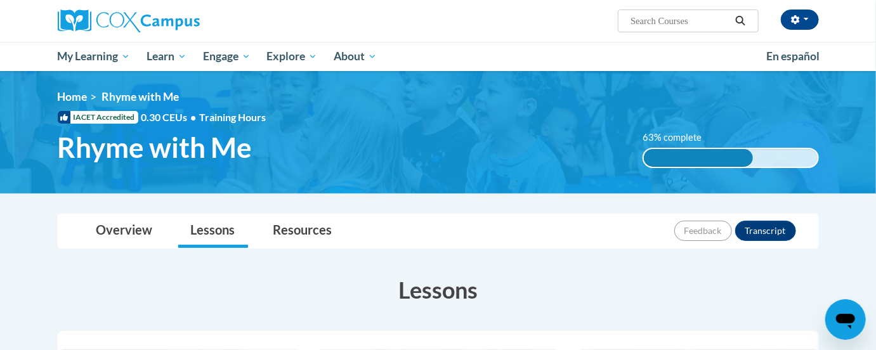
click at [216, 119] on span "Training Hours" at bounding box center [233, 117] width 67 height 12
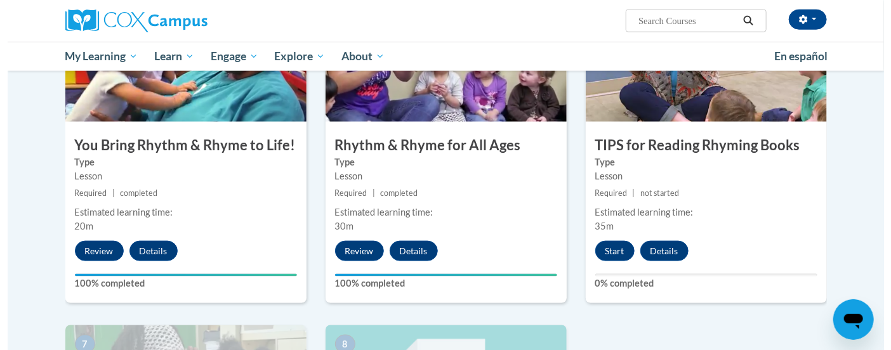
scroll to position [761, 0]
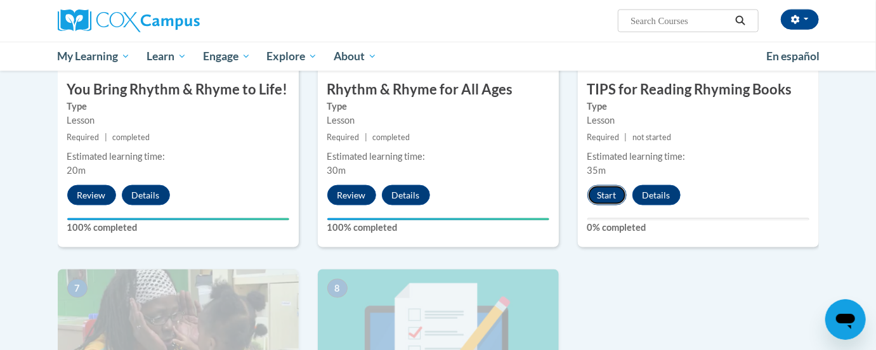
click at [606, 190] on button "Start" at bounding box center [606, 195] width 39 height 20
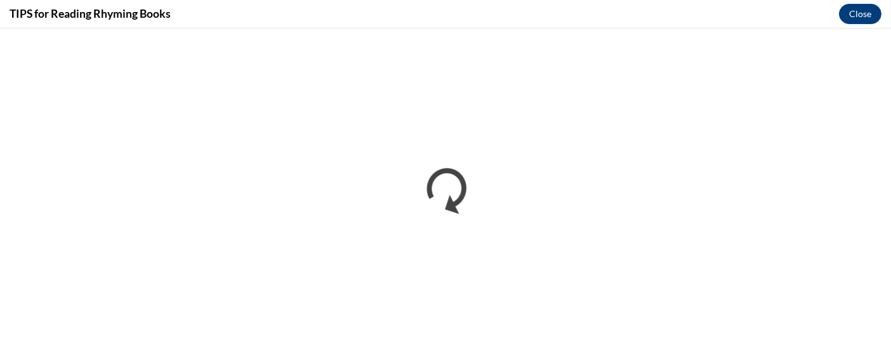
scroll to position [0, 0]
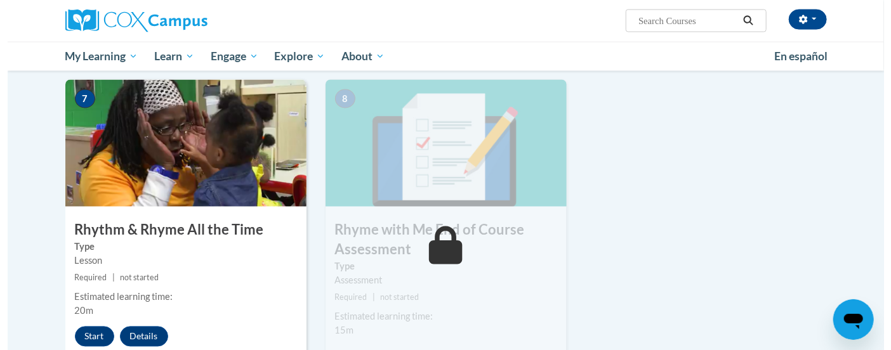
scroll to position [1047, 0]
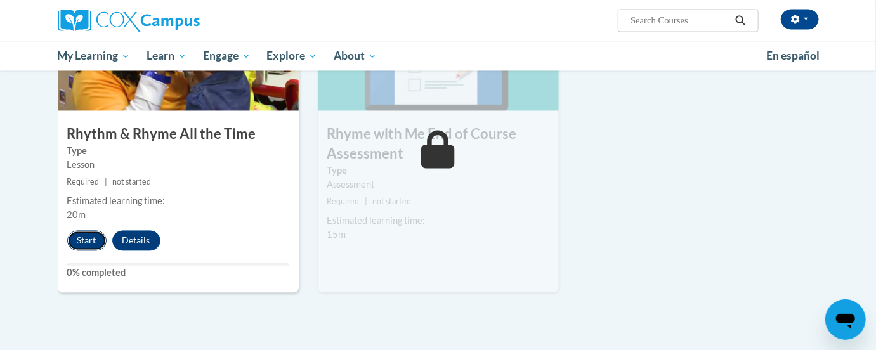
click at [82, 237] on button "Start" at bounding box center [86, 241] width 39 height 20
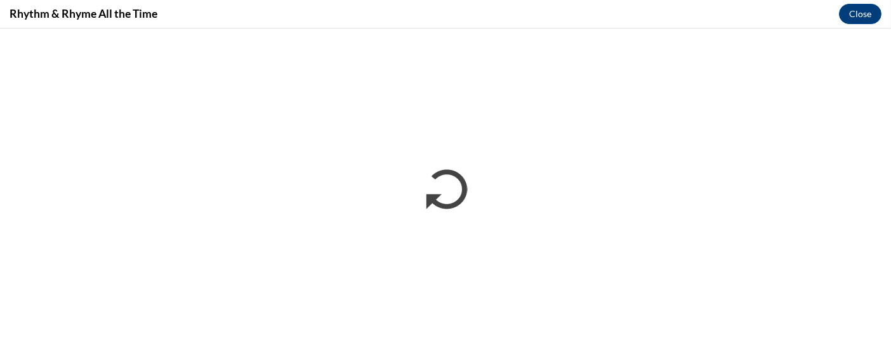
scroll to position [0, 0]
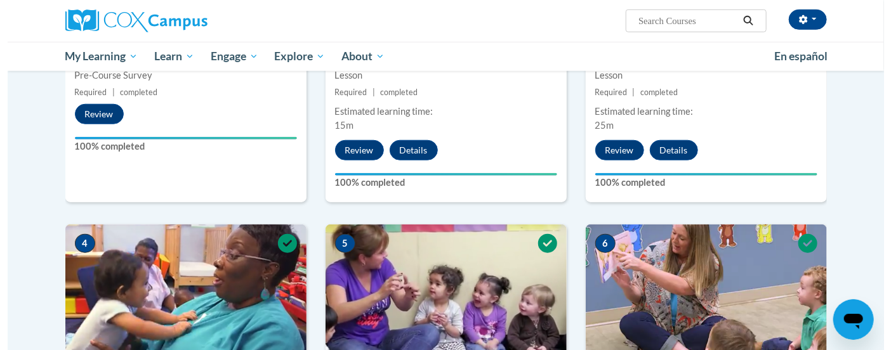
scroll to position [1047, 0]
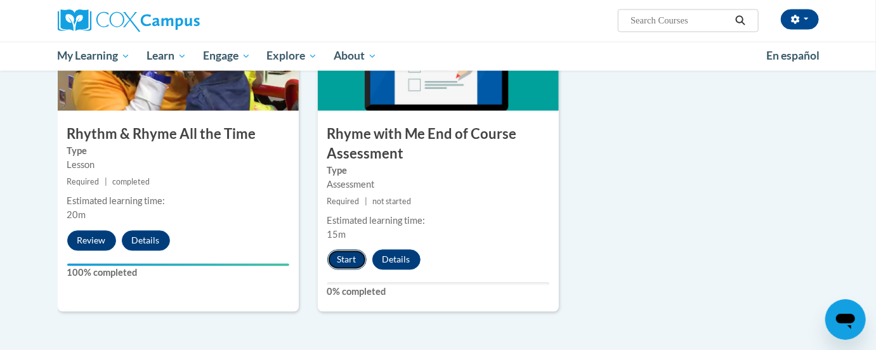
click at [349, 253] on button "Start" at bounding box center [346, 260] width 39 height 20
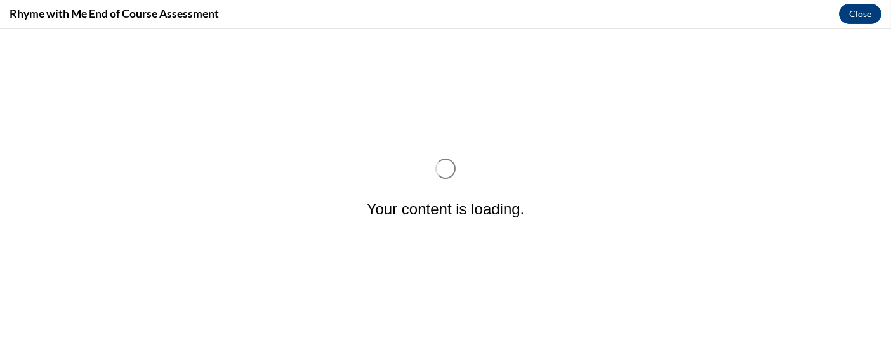
scroll to position [0, 0]
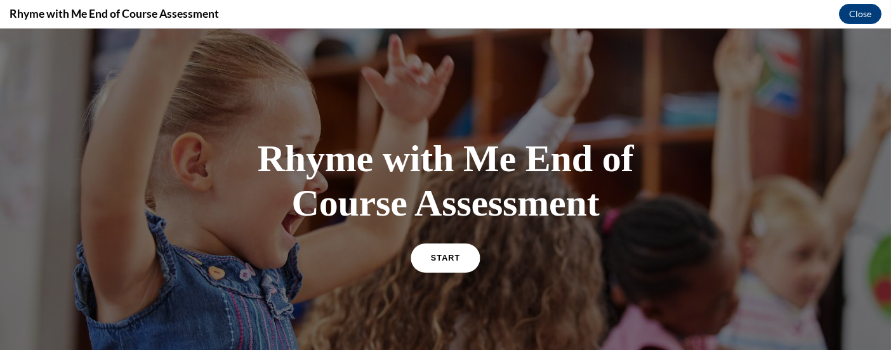
click at [421, 252] on link "START" at bounding box center [444, 257] width 69 height 29
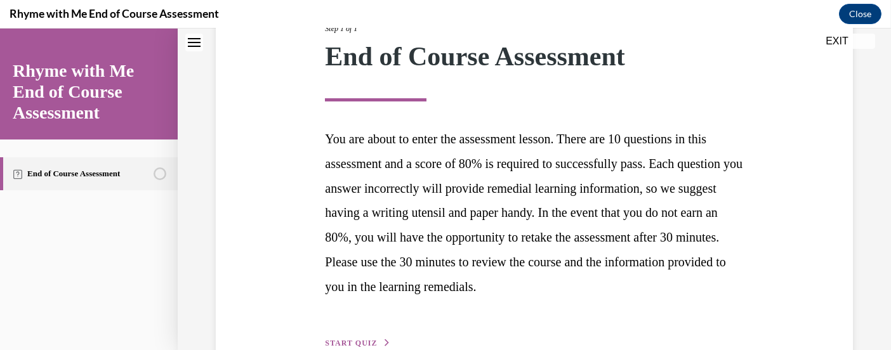
scroll to position [206, 0]
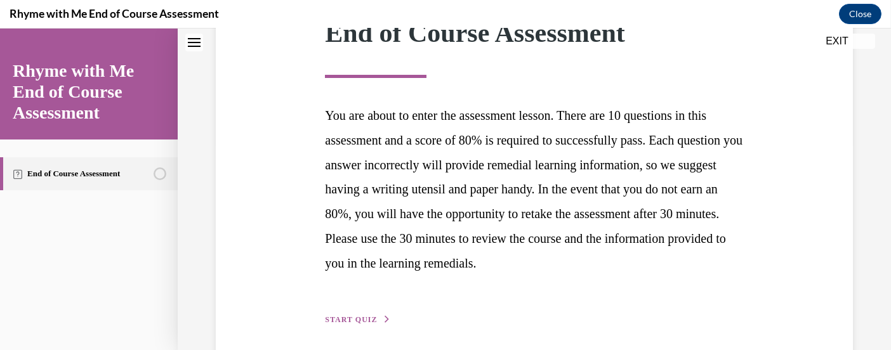
click at [379, 283] on div "Step 1 of 1 End of Course Assessment You are about to enter the assessment less…" at bounding box center [533, 148] width 437 height 356
click at [377, 315] on span "START QUIZ" at bounding box center [351, 319] width 52 height 9
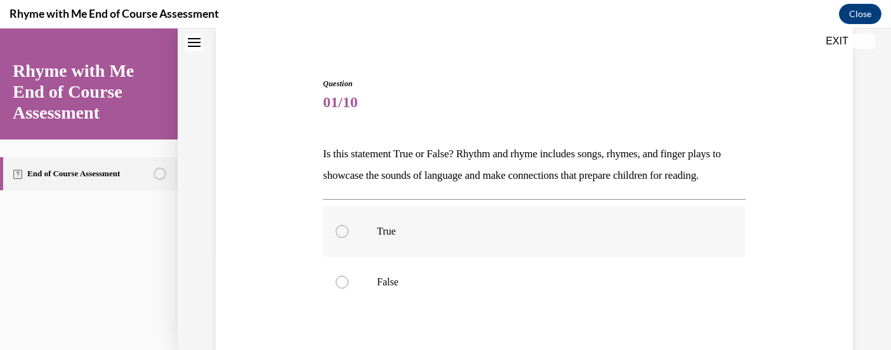
click at [395, 206] on label "True" at bounding box center [534, 231] width 422 height 51
click at [348, 225] on input "True" at bounding box center [342, 231] width 13 height 13
radio input "true"
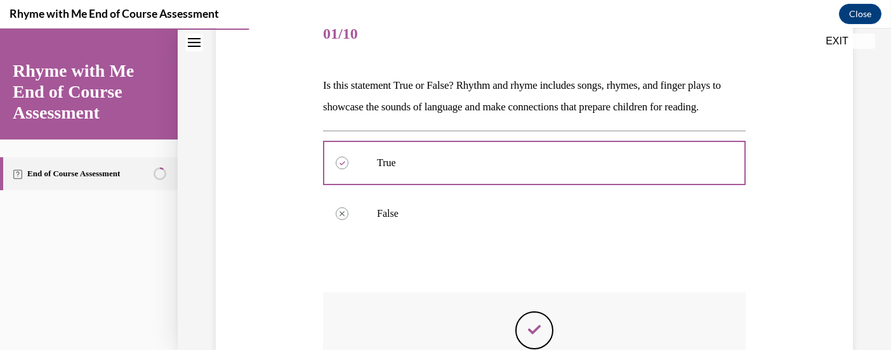
scroll to position [175, 0]
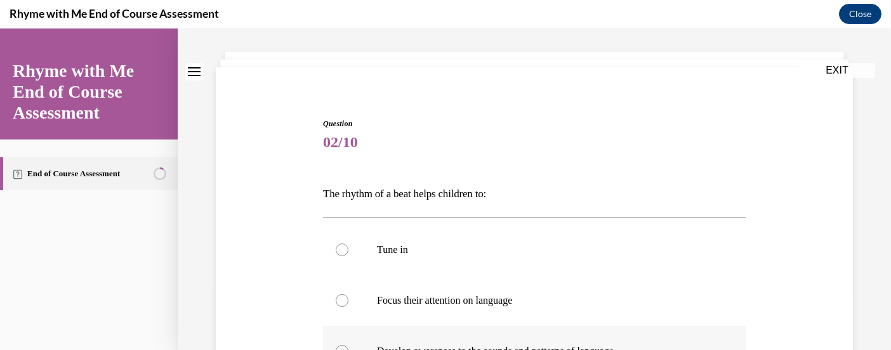
scroll to position [95, 0]
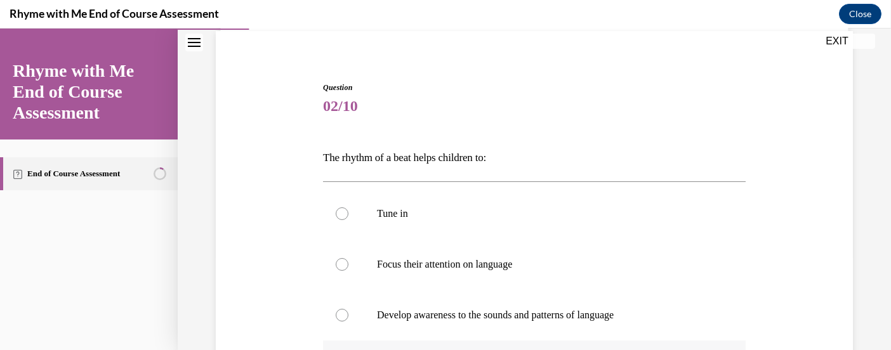
radio input "true"
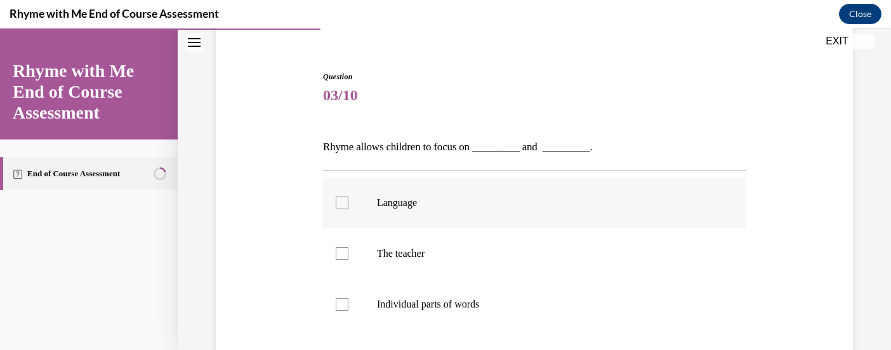
click at [395, 197] on p "Language" at bounding box center [545, 203] width 337 height 13
click at [348, 197] on input "Language" at bounding box center [342, 203] width 13 height 13
checkbox input "true"
click at [405, 298] on p "Individual parts of words" at bounding box center [545, 304] width 337 height 13
click at [348, 298] on input "Individual parts of words" at bounding box center [342, 304] width 13 height 13
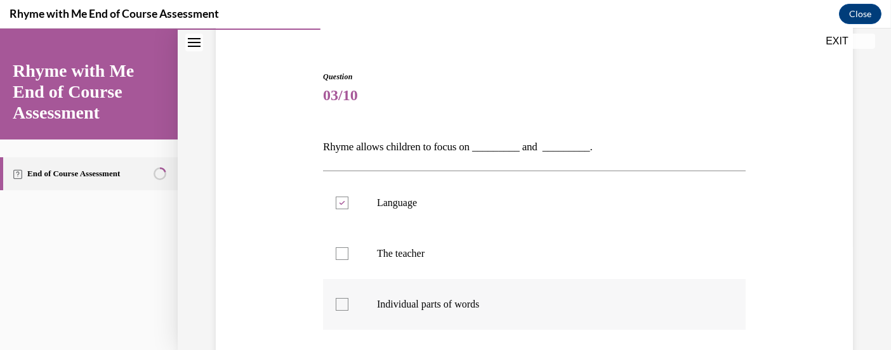
checkbox input "true"
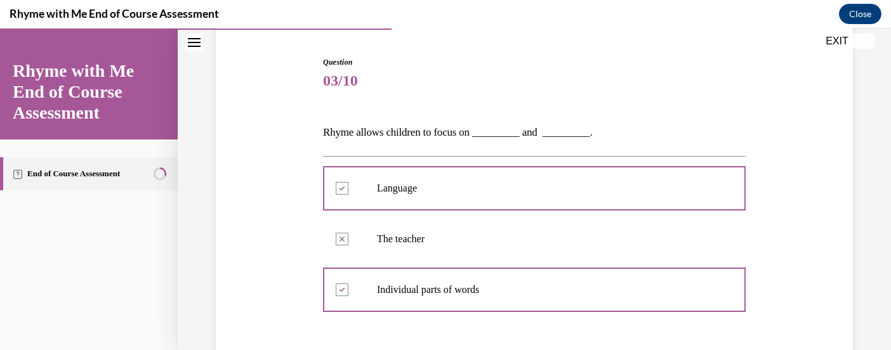
scroll to position [197, 0]
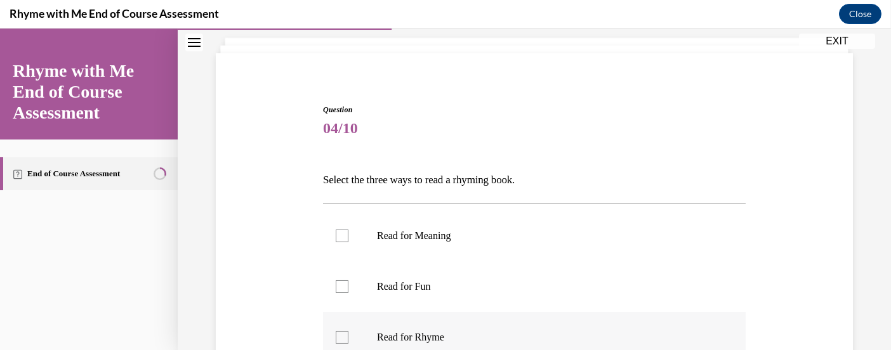
scroll to position [95, 0]
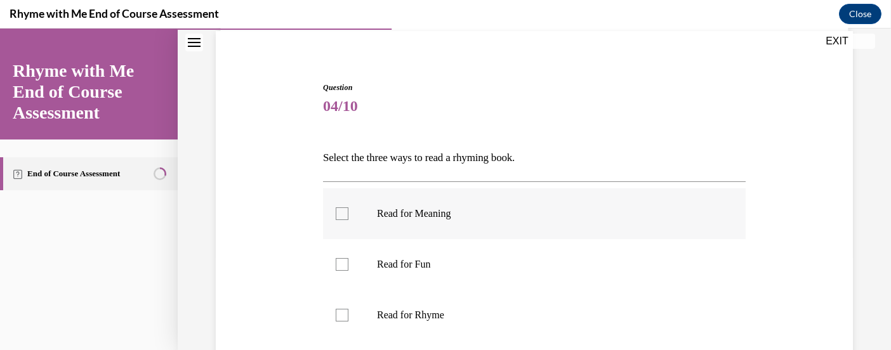
click at [444, 188] on label "Read for Meaning" at bounding box center [534, 213] width 422 height 51
click at [348, 207] on input "Read for Meaning" at bounding box center [342, 213] width 13 height 13
checkbox input "true"
click at [417, 290] on label "Read for Rhyme" at bounding box center [534, 315] width 422 height 51
click at [348, 309] on input "Read for Rhyme" at bounding box center [342, 315] width 13 height 13
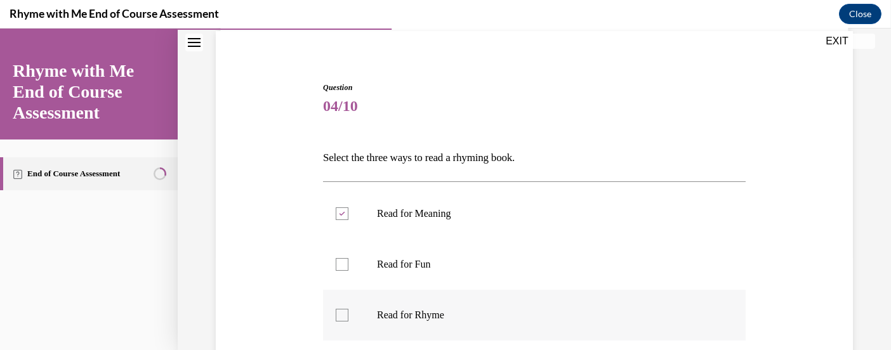
checkbox input "true"
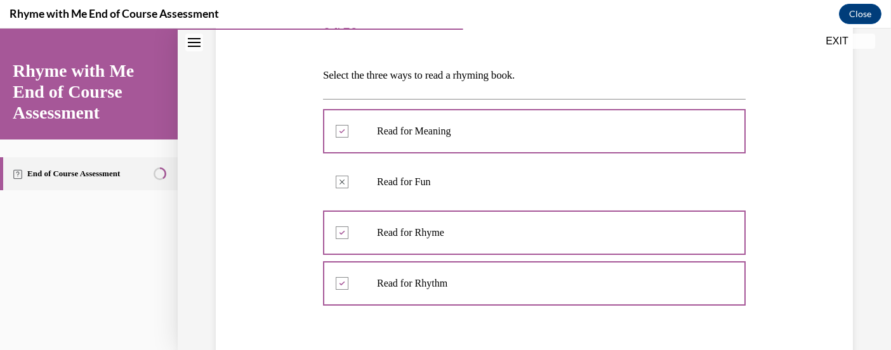
scroll to position [235, 0]
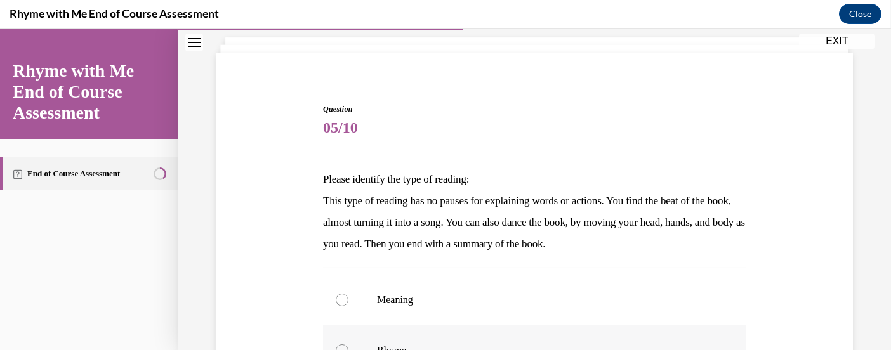
scroll to position [95, 0]
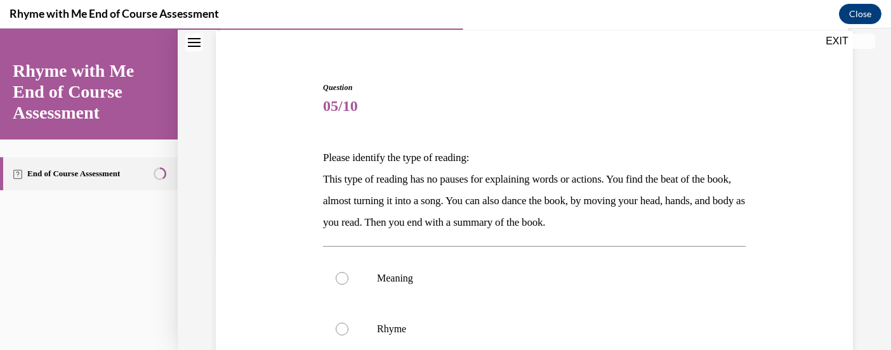
radio input "true"
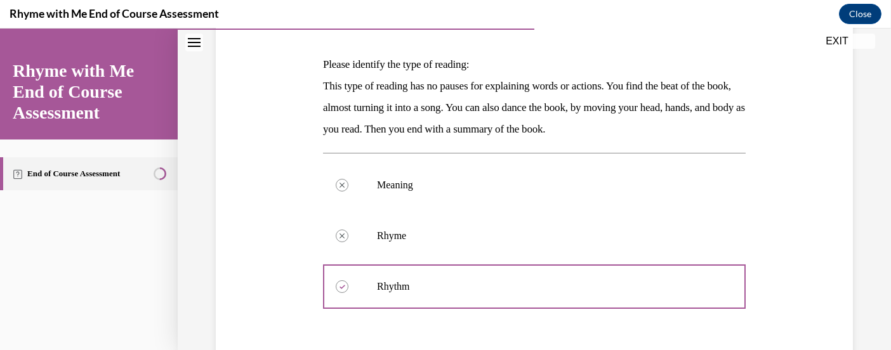
scroll to position [245, 0]
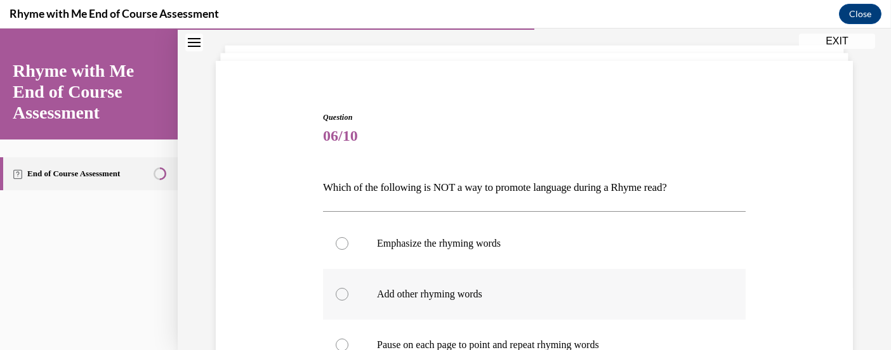
scroll to position [95, 0]
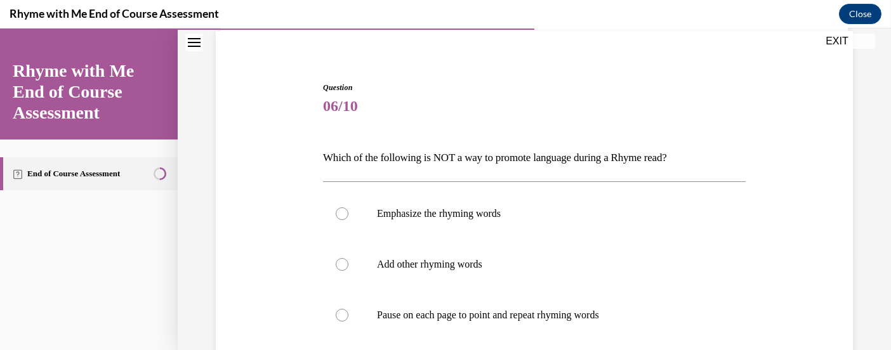
radio input "true"
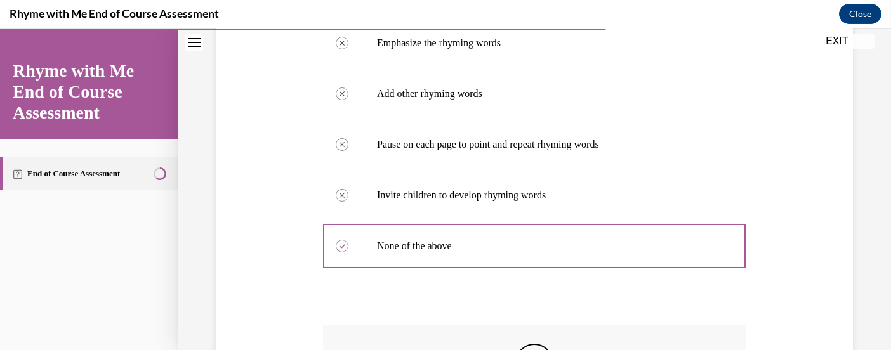
scroll to position [273, 0]
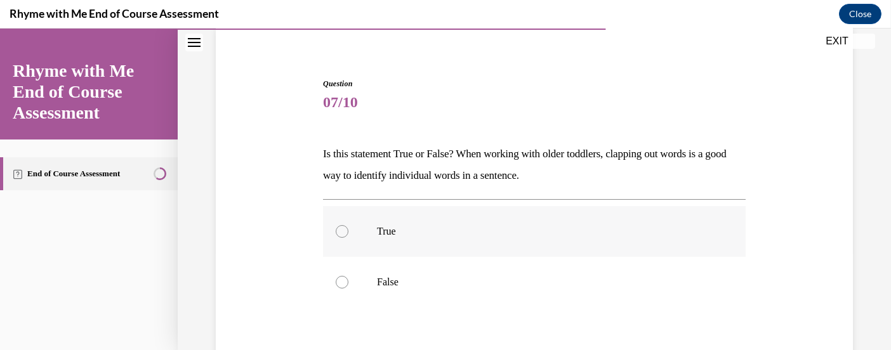
click at [348, 225] on div at bounding box center [342, 231] width 13 height 13
click at [348, 225] on input "True" at bounding box center [342, 231] width 13 height 13
radio input "true"
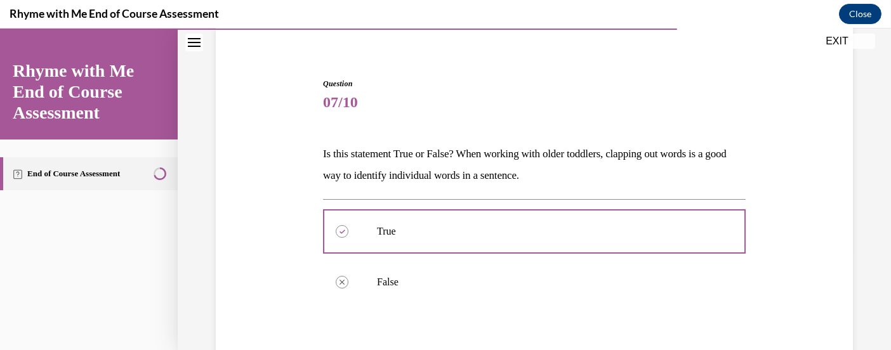
scroll to position [175, 0]
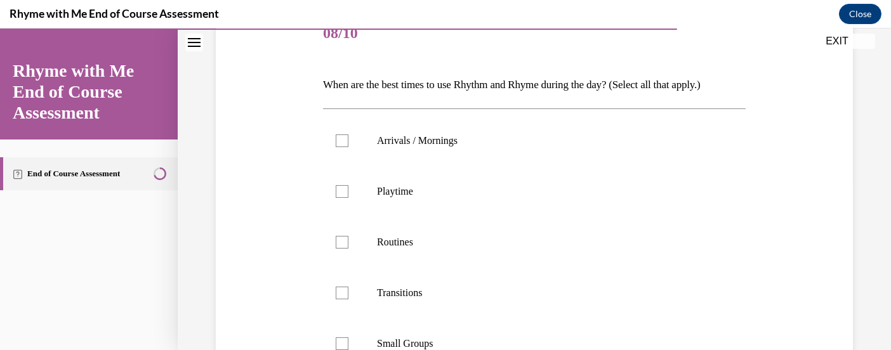
scroll to position [190, 0]
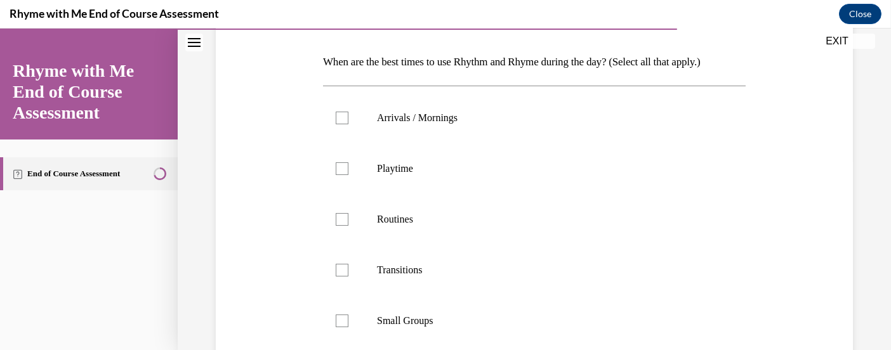
checkbox input "true"
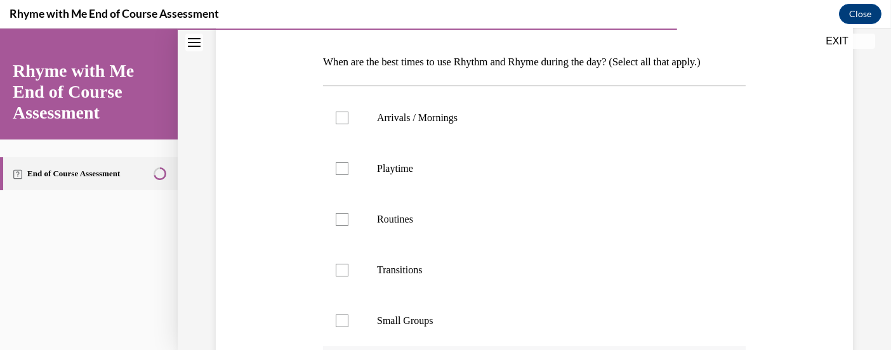
checkbox input "true"
click at [401, 315] on p "Small Groups" at bounding box center [545, 321] width 337 height 13
click at [348, 315] on input "Small Groups" at bounding box center [342, 321] width 13 height 13
checkbox input "true"
click at [395, 264] on p "Transitions" at bounding box center [545, 270] width 337 height 13
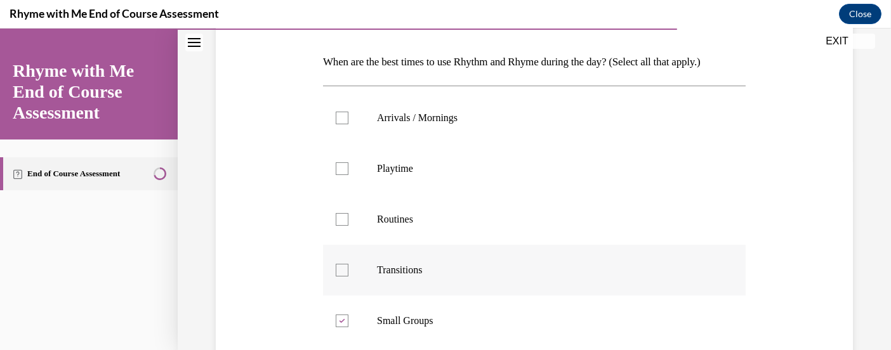
click at [348, 264] on input "Transitions" at bounding box center [342, 270] width 13 height 13
checkbox input "true"
click at [393, 194] on label "Routines" at bounding box center [534, 219] width 422 height 51
click at [348, 213] on input "Routines" at bounding box center [342, 219] width 13 height 13
checkbox input "true"
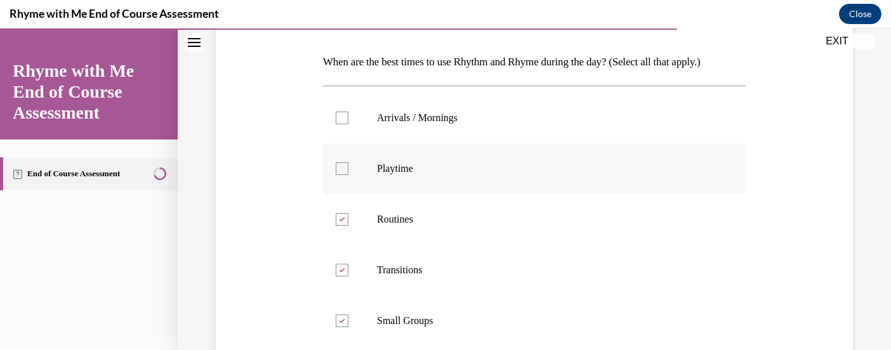
click at [392, 162] on p "Playtime" at bounding box center [545, 168] width 337 height 13
click at [348, 162] on input "Playtime" at bounding box center [342, 168] width 13 height 13
checkbox input "true"
click at [402, 112] on p "Arrivals / Mornings" at bounding box center [545, 118] width 337 height 13
click at [348, 112] on input "Arrivals / Mornings" at bounding box center [342, 118] width 13 height 13
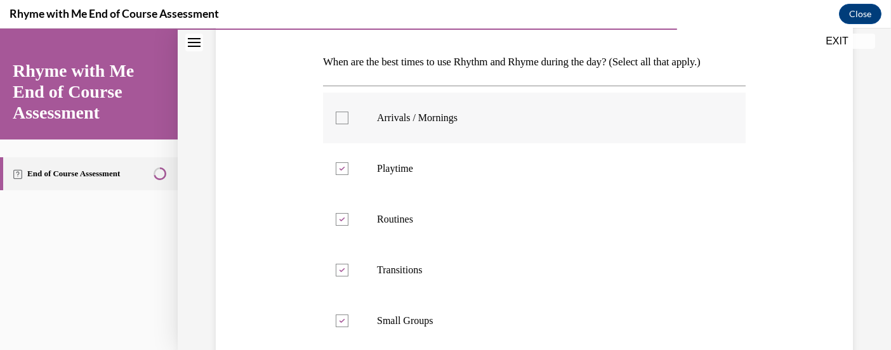
checkbox input "true"
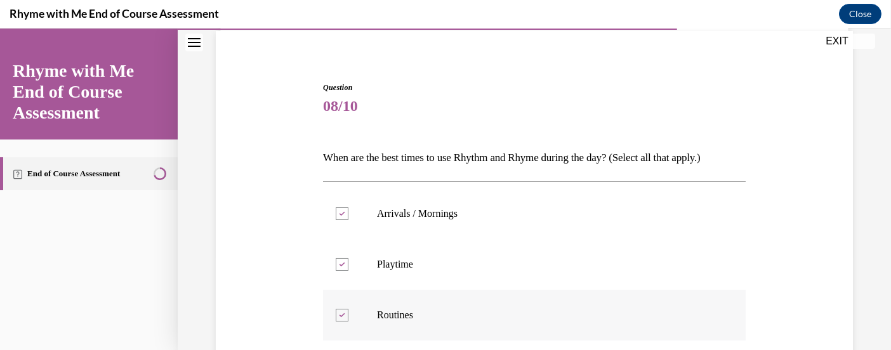
scroll to position [273, 0]
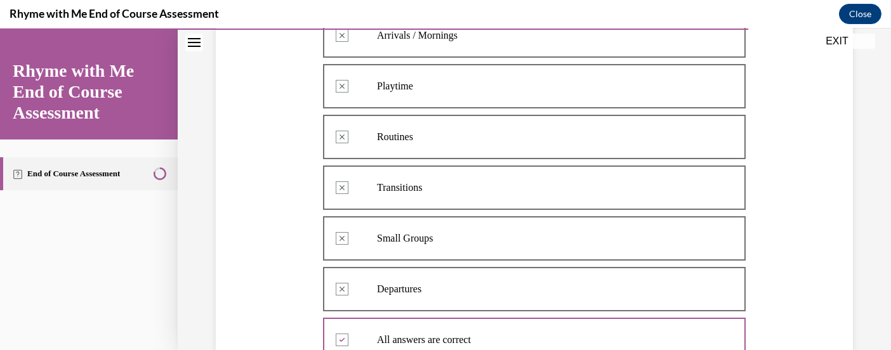
scroll to position [350, 0]
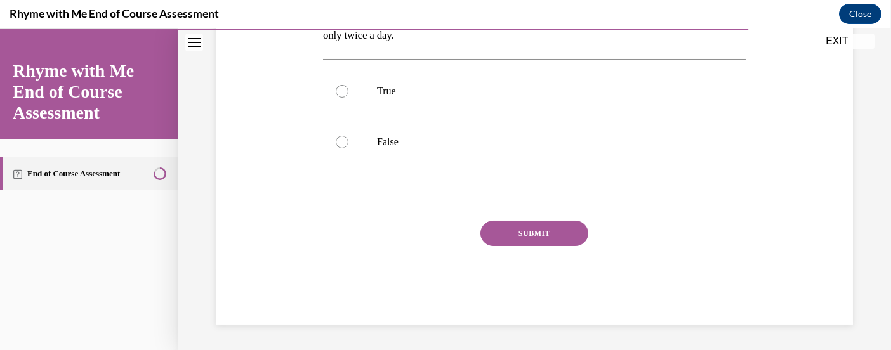
scroll to position [98, 0]
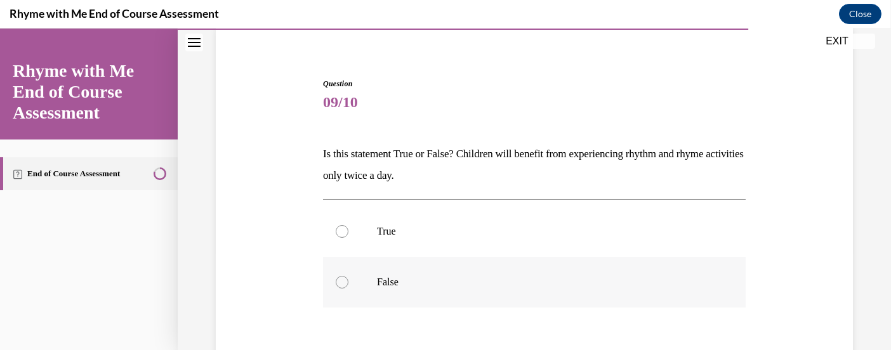
click at [348, 276] on div at bounding box center [342, 282] width 13 height 13
click at [348, 276] on input "False" at bounding box center [342, 282] width 13 height 13
radio input "true"
click at [352, 257] on label "False" at bounding box center [534, 282] width 422 height 51
click at [348, 276] on input "False" at bounding box center [342, 282] width 13 height 13
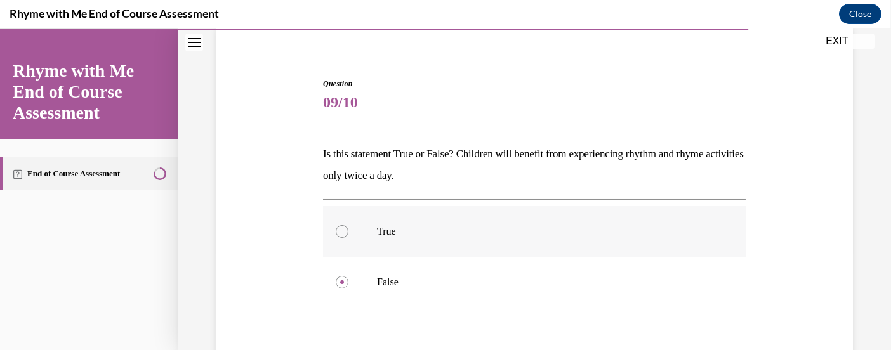
click at [373, 206] on label "True" at bounding box center [534, 231] width 422 height 51
click at [348, 225] on input "True" at bounding box center [342, 231] width 13 height 13
radio input "true"
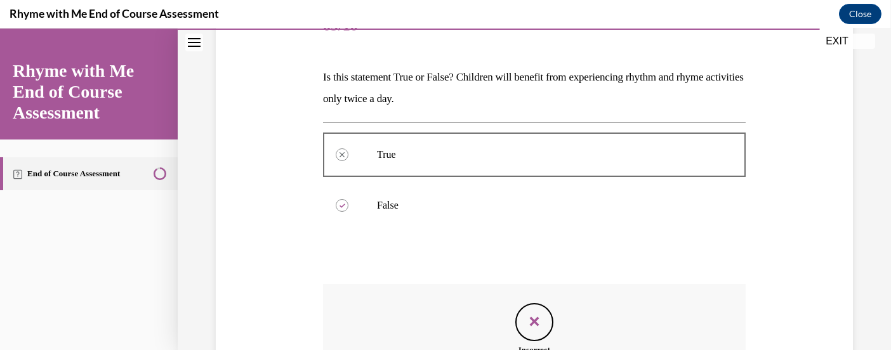
scroll to position [187, 0]
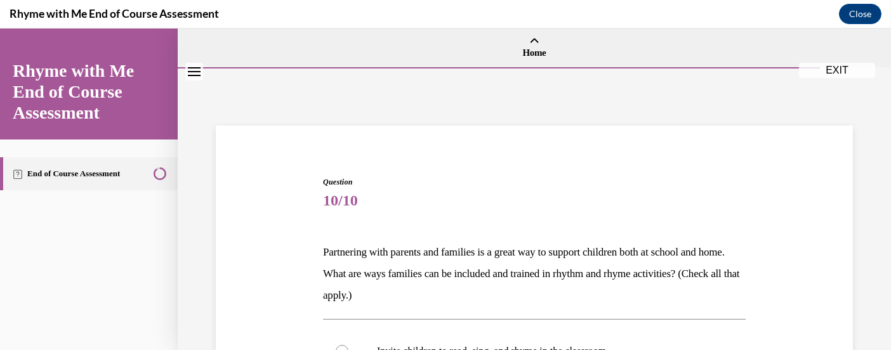
scroll to position [95, 0]
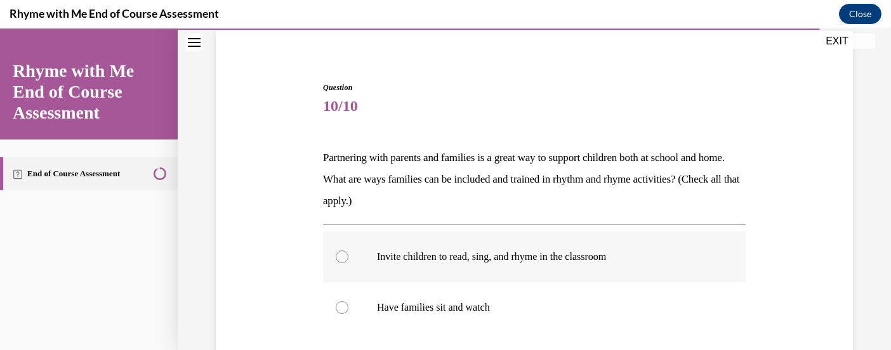
click at [507, 251] on p "Invite children to read, sing, and rhyme in the classroom" at bounding box center [545, 257] width 337 height 13
click at [348, 251] on input "Invite children to read, sing, and rhyme in the classroom" at bounding box center [342, 257] width 13 height 13
radio input "true"
click at [478, 301] on p "Have families sit and watch" at bounding box center [545, 307] width 337 height 13
click at [348, 301] on input "Have families sit and watch" at bounding box center [342, 307] width 13 height 13
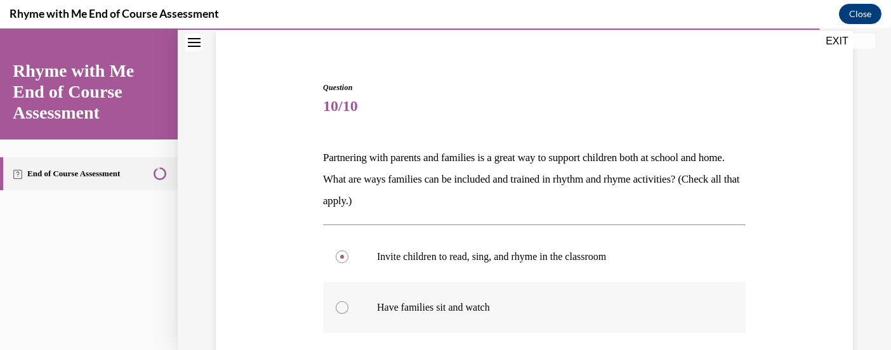
radio input "true"
click at [427, 301] on p "Have families sit and watch" at bounding box center [545, 307] width 337 height 13
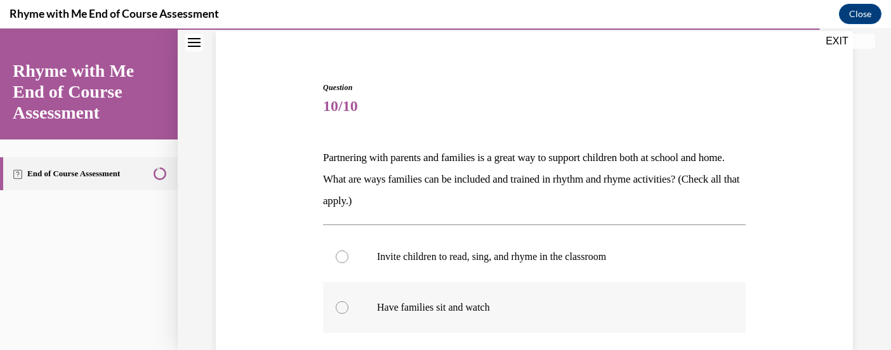
click at [348, 301] on input "Have families sit and watch" at bounding box center [342, 307] width 13 height 13
radio input "true"
click at [420, 232] on label "Invite children to read, sing, and rhyme in the classroom" at bounding box center [534, 257] width 422 height 51
click at [348, 251] on input "Invite children to read, sing, and rhyme in the classroom" at bounding box center [342, 257] width 13 height 13
radio input "true"
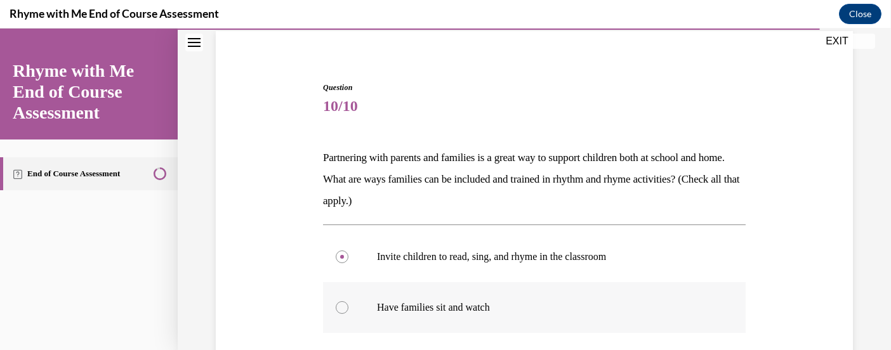
click at [416, 301] on p "Have families sit and watch" at bounding box center [545, 307] width 337 height 13
click at [348, 301] on input "Have families sit and watch" at bounding box center [342, 307] width 13 height 13
radio input "true"
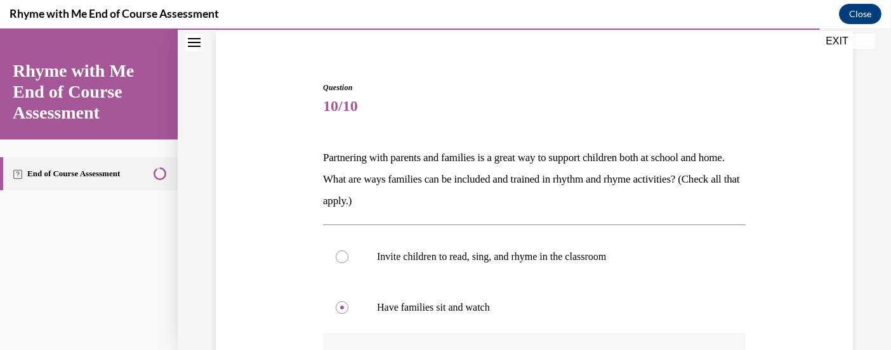
radio input "true"
click at [348, 251] on div at bounding box center [342, 257] width 13 height 13
click at [348, 251] on input "Invite children to read, sing, and rhyme in the classroom" at bounding box center [342, 257] width 13 height 13
radio input "true"
click at [359, 282] on label "Have families sit and watch" at bounding box center [534, 307] width 422 height 51
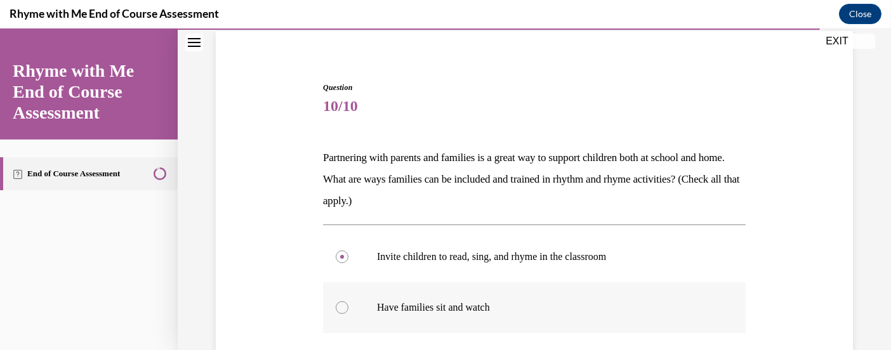
click at [348, 301] on input "Have families sit and watch" at bounding box center [342, 307] width 13 height 13
radio input "true"
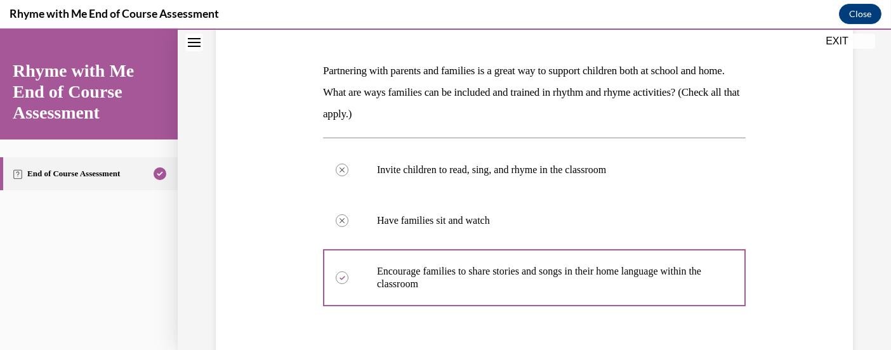
scroll to position [239, 0]
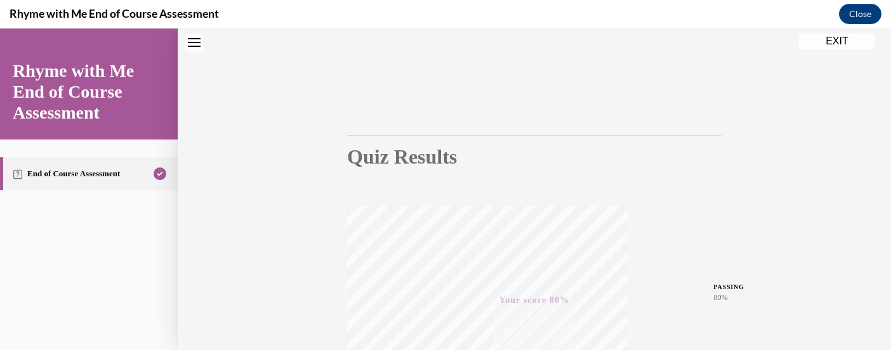
scroll to position [0, 0]
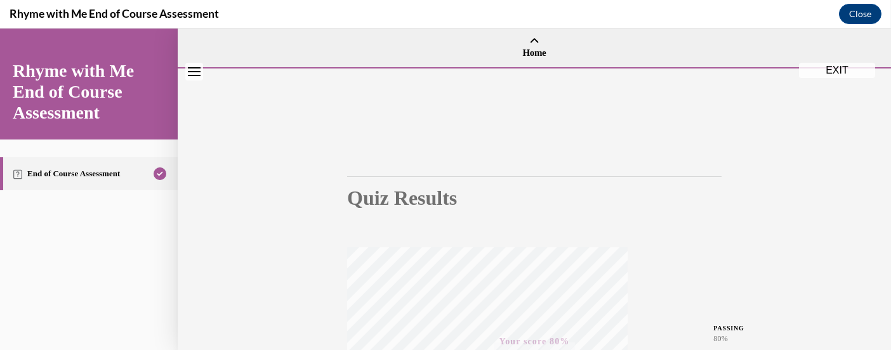
click at [855, 69] on button "EXIT" at bounding box center [837, 70] width 76 height 15
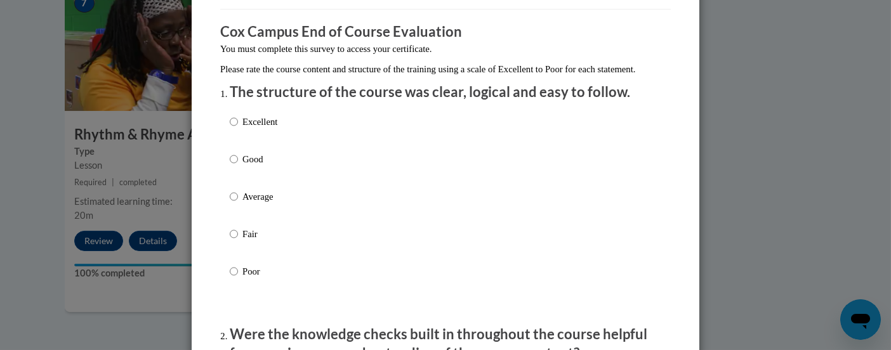
scroll to position [190, 0]
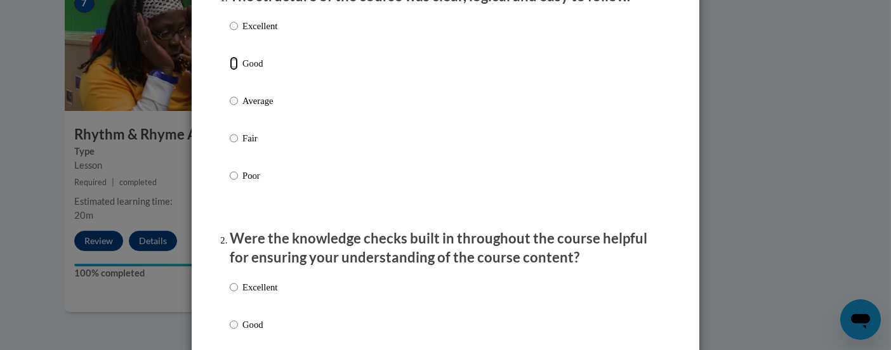
click at [230, 70] on input "Good" at bounding box center [234, 63] width 8 height 14
radio input "true"
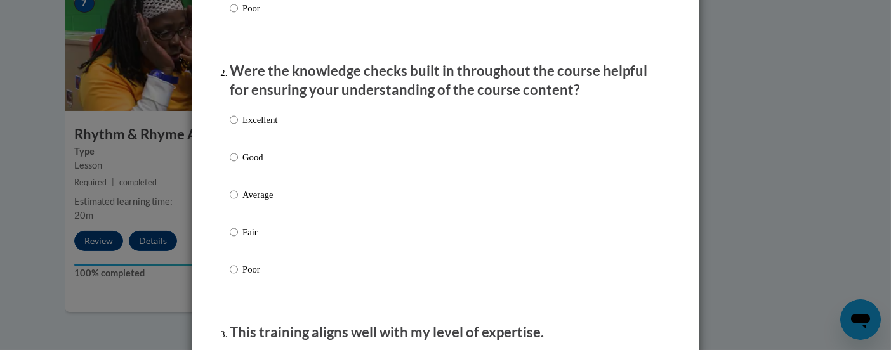
scroll to position [380, 0]
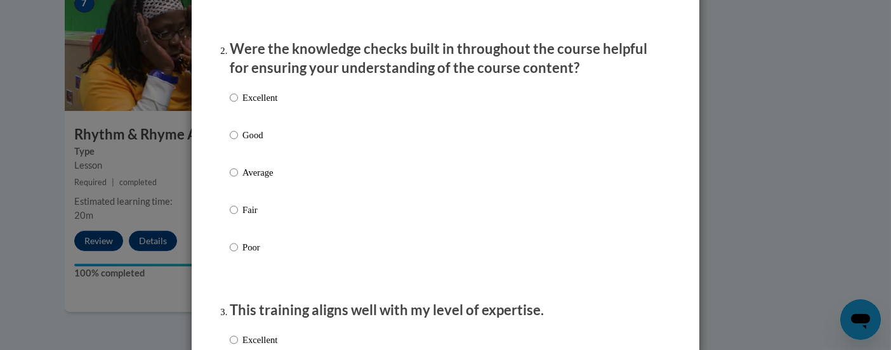
click at [252, 142] on p "Good" at bounding box center [259, 135] width 35 height 14
click at [238, 142] on input "Good" at bounding box center [234, 135] width 8 height 14
radio input "true"
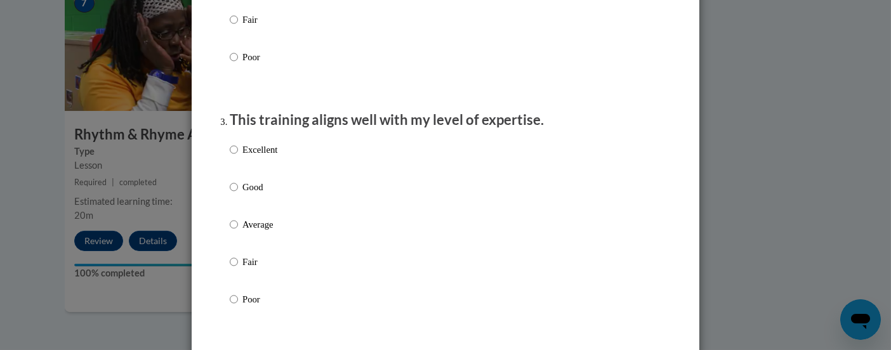
scroll to position [571, 0]
click at [242, 193] on p "Good" at bounding box center [259, 187] width 35 height 14
click at [238, 193] on input "Good" at bounding box center [234, 187] width 8 height 14
radio input "true"
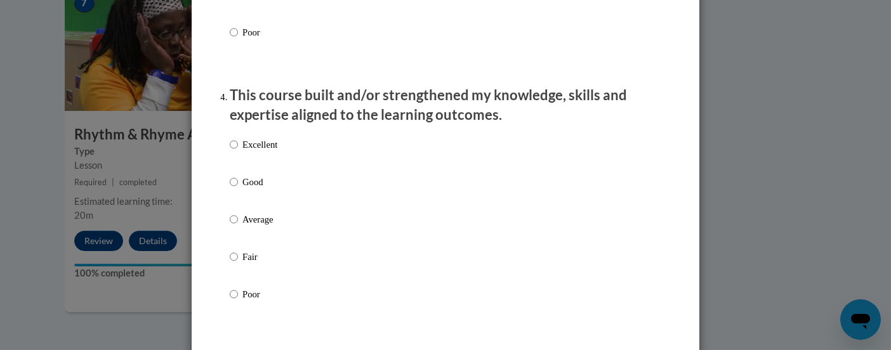
scroll to position [856, 0]
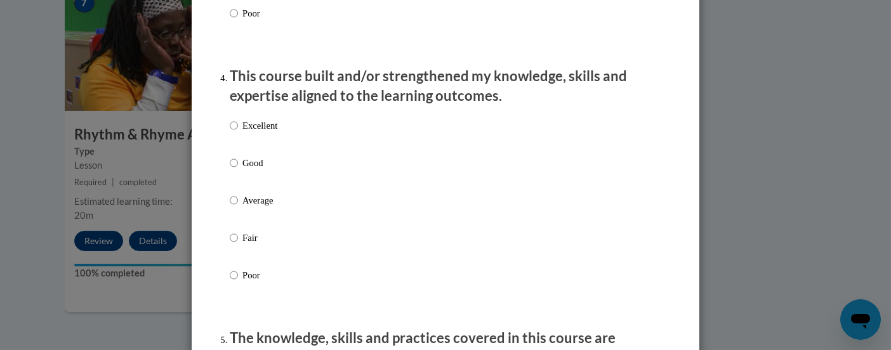
click at [251, 170] on p "Good" at bounding box center [259, 163] width 35 height 14
click at [238, 170] on input "Good" at bounding box center [234, 163] width 8 height 14
radio input "true"
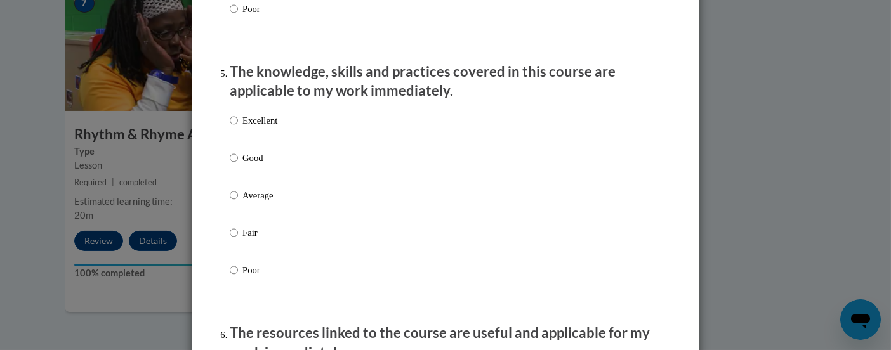
scroll to position [1142, 0]
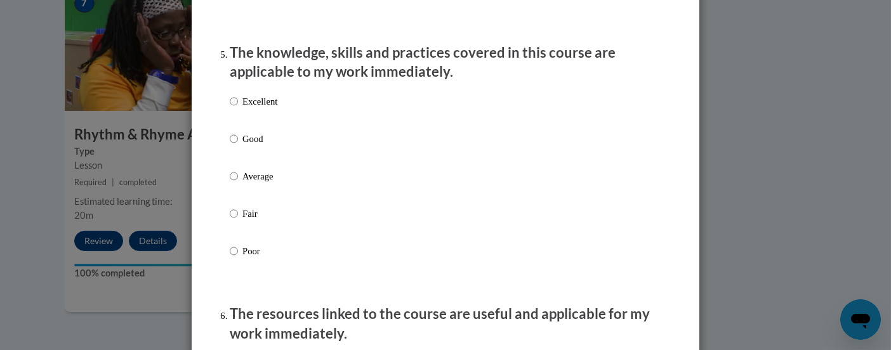
click at [264, 183] on p "Average" at bounding box center [259, 176] width 35 height 14
click at [238, 183] on input "Average" at bounding box center [234, 176] width 8 height 14
radio input "true"
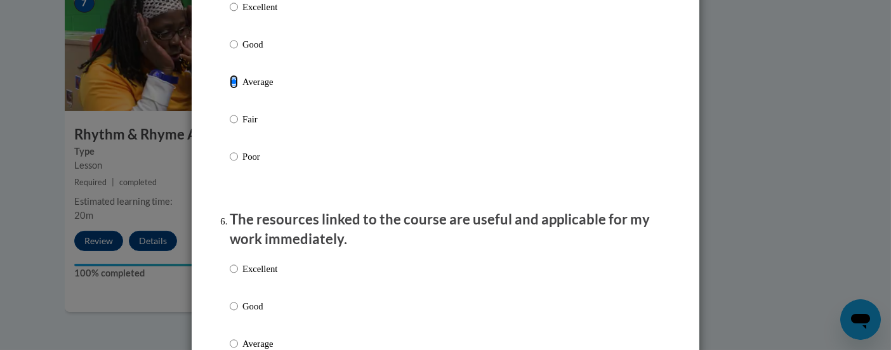
scroll to position [1332, 0]
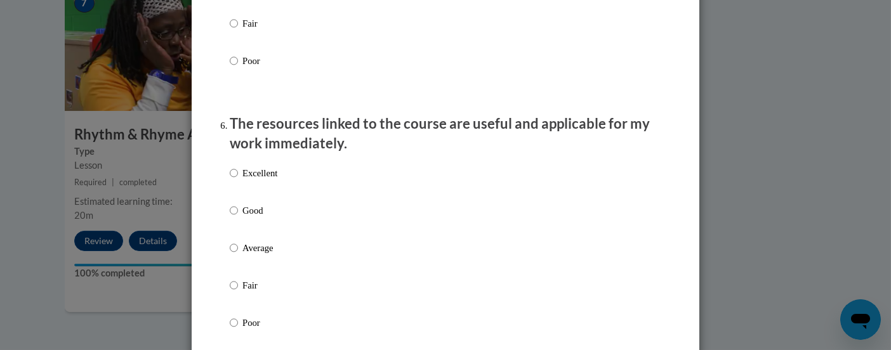
click at [247, 218] on p "Good" at bounding box center [259, 211] width 35 height 14
click at [238, 218] on input "Good" at bounding box center [234, 211] width 8 height 14
radio input "true"
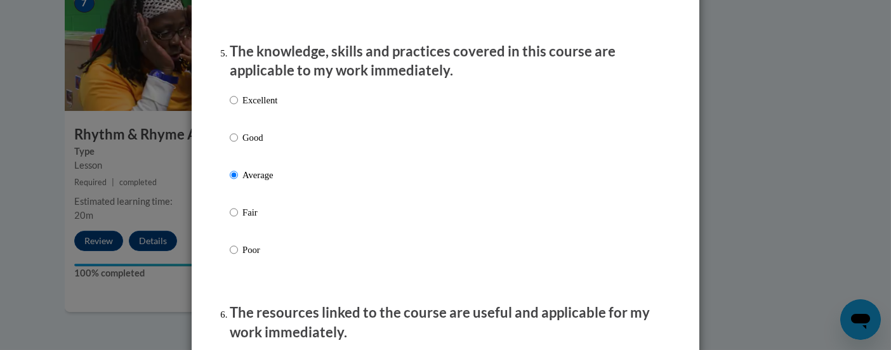
scroll to position [1142, 0]
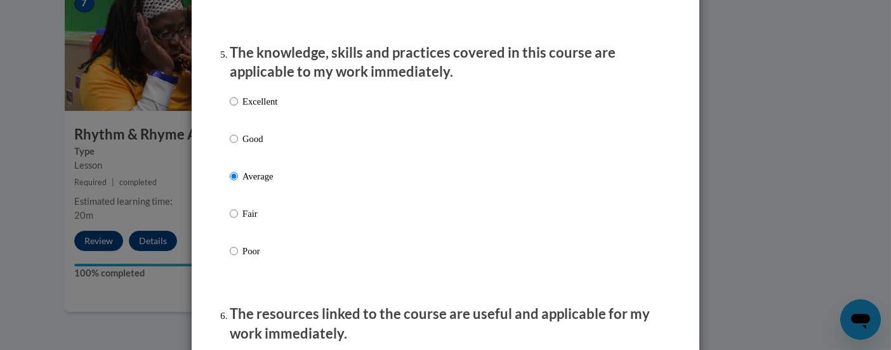
click at [258, 146] on p "Good" at bounding box center [259, 139] width 35 height 14
click at [238, 146] on input "Good" at bounding box center [234, 139] width 8 height 14
radio input "true"
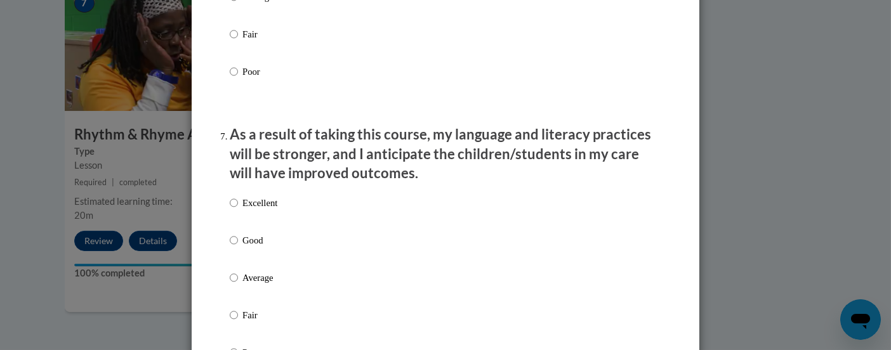
scroll to position [1617, 0]
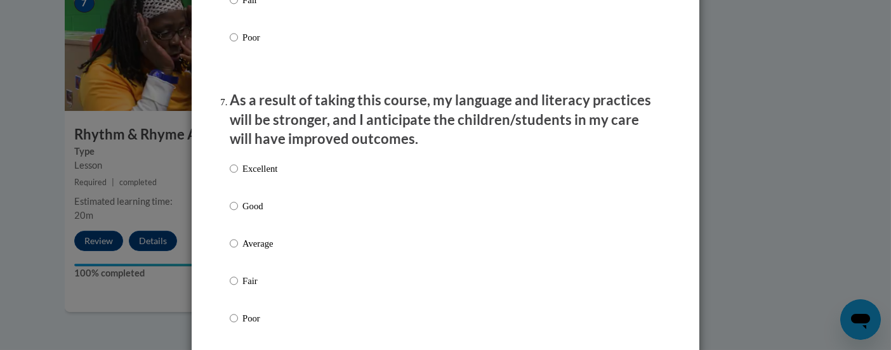
click at [256, 213] on p "Good" at bounding box center [259, 206] width 35 height 14
click at [238, 213] on input "Good" at bounding box center [234, 206] width 8 height 14
radio input "true"
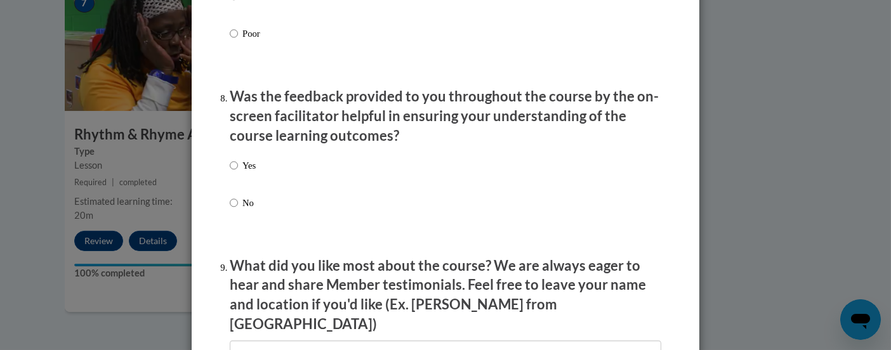
scroll to position [1903, 0]
click at [242, 172] on p "Yes" at bounding box center [248, 165] width 13 height 14
click at [238, 172] on input "Yes" at bounding box center [234, 165] width 8 height 14
radio input "true"
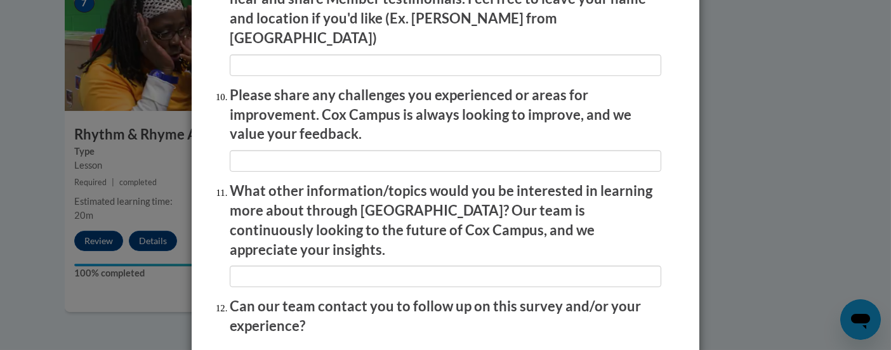
scroll to position [2286, 0]
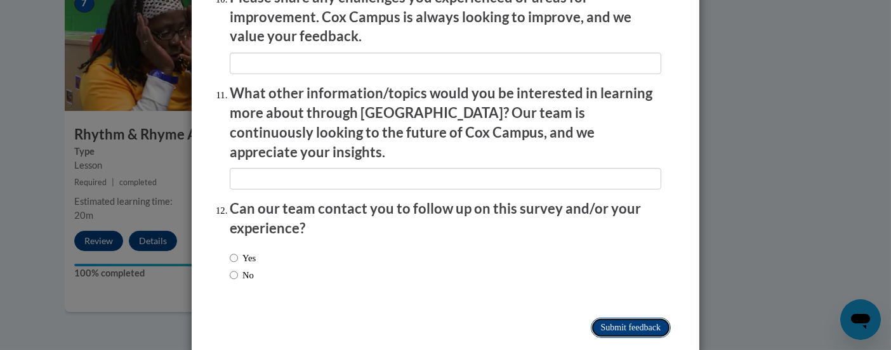
click at [614, 318] on input "Submit feedback" at bounding box center [631, 328] width 80 height 20
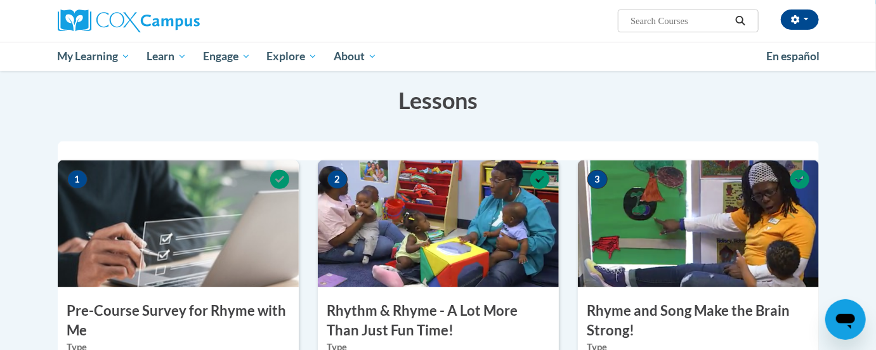
scroll to position [0, 0]
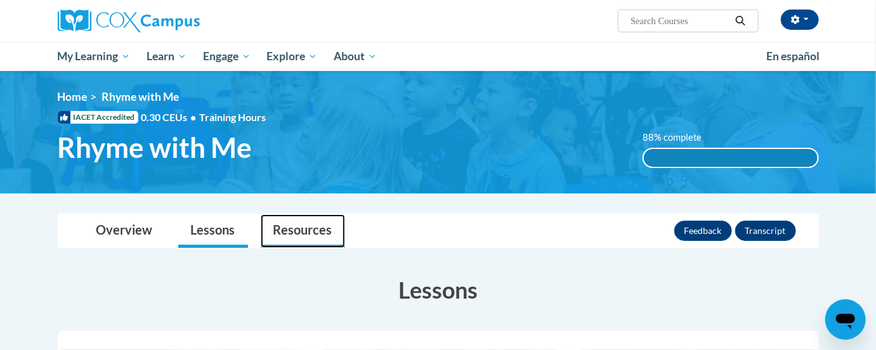
click at [319, 240] on link "Resources" at bounding box center [303, 231] width 84 height 34
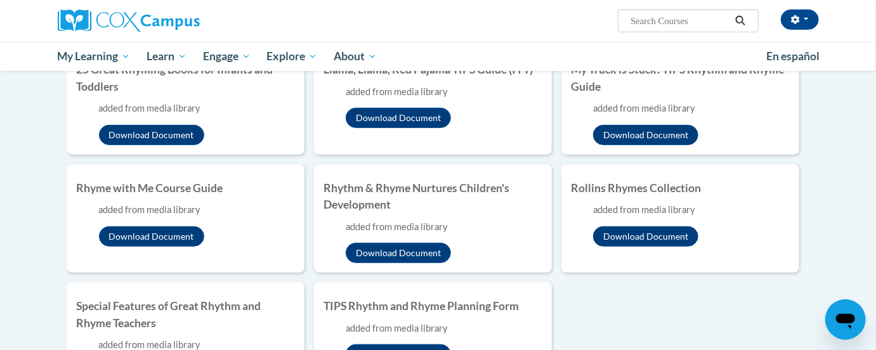
scroll to position [95, 0]
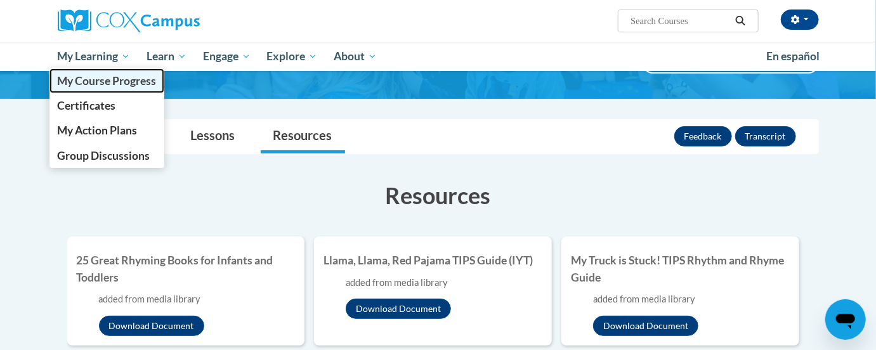
click at [84, 80] on span "My Course Progress" at bounding box center [106, 80] width 99 height 13
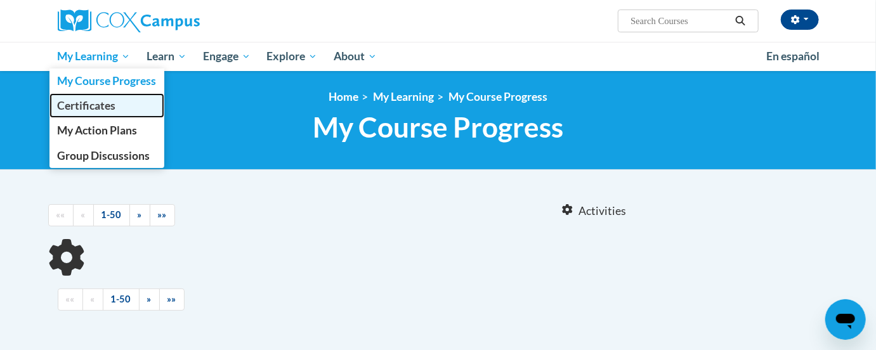
click at [91, 107] on span "Certificates" at bounding box center [86, 105] width 58 height 13
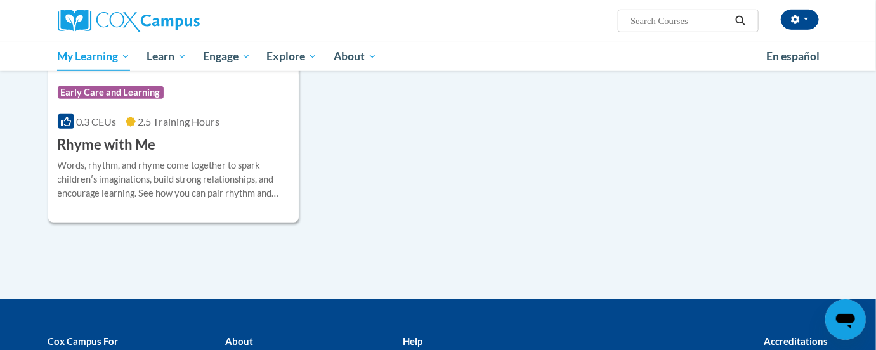
scroll to position [380, 0]
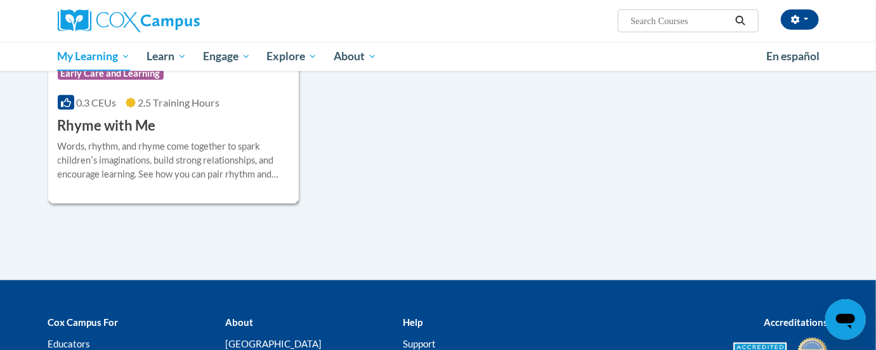
click at [88, 102] on span "0.3 CEUs" at bounding box center [96, 102] width 40 height 12
